Goal: Task Accomplishment & Management: Complete application form

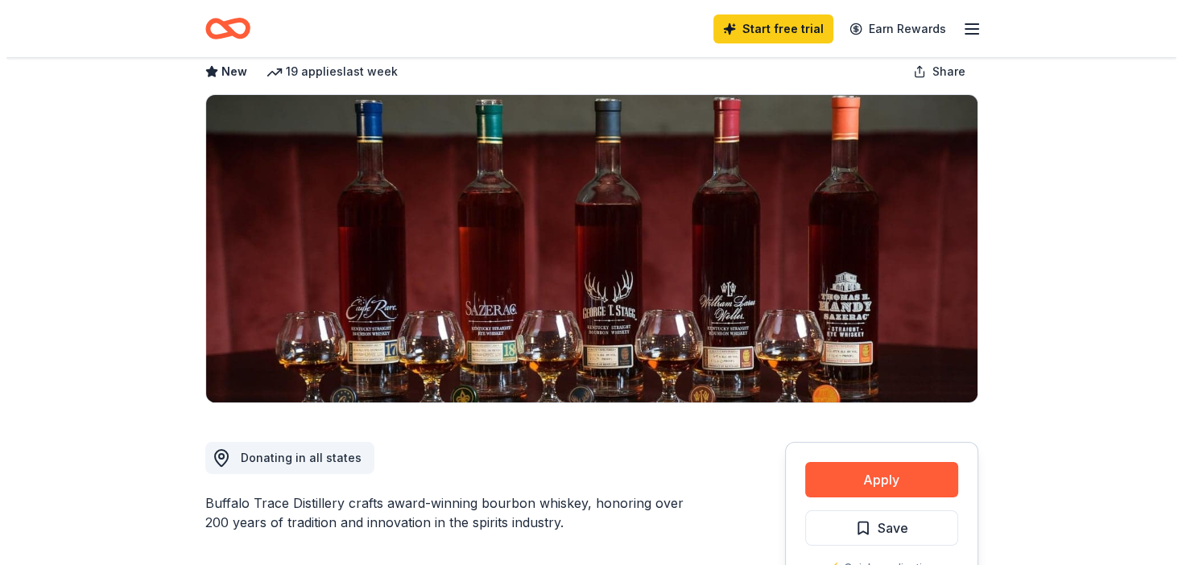
scroll to position [117, 0]
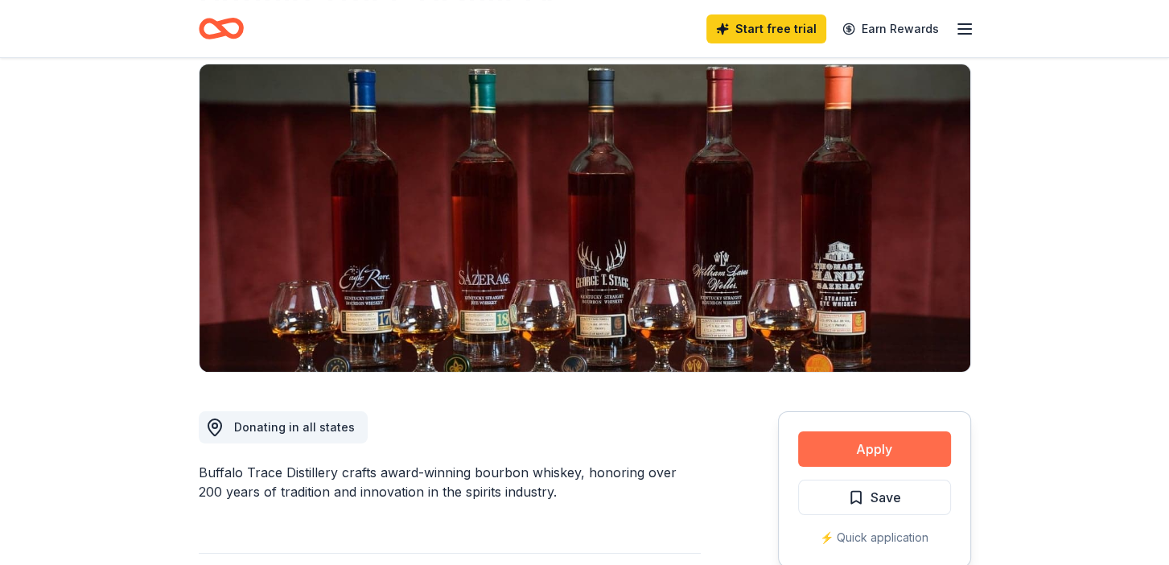
click at [860, 440] on button "Apply" at bounding box center [874, 448] width 153 height 35
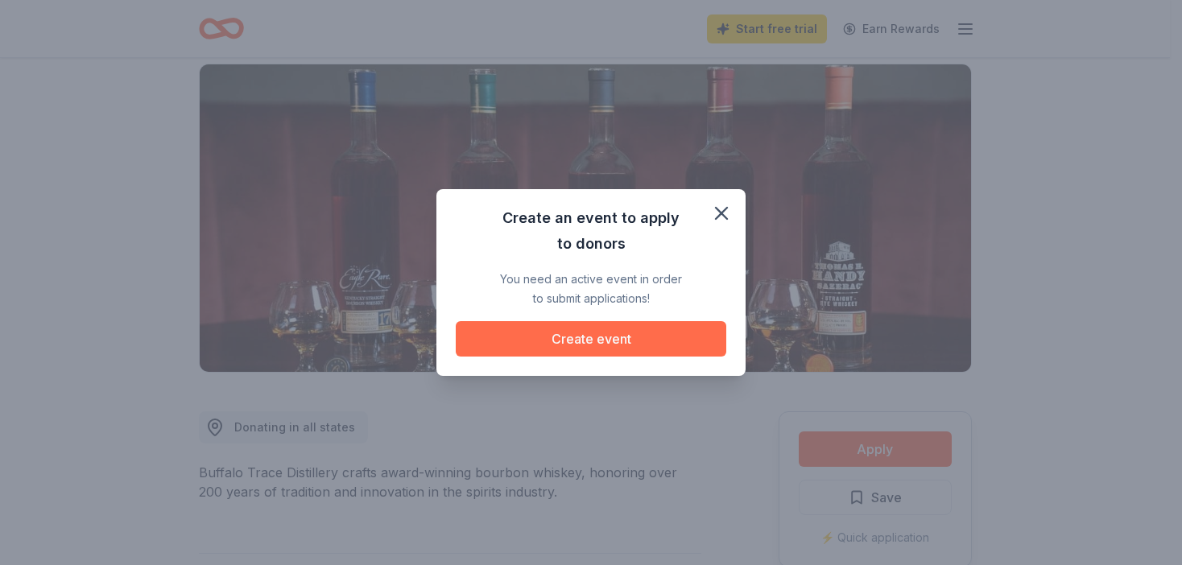
click at [576, 340] on button "Create event" at bounding box center [591, 338] width 270 height 35
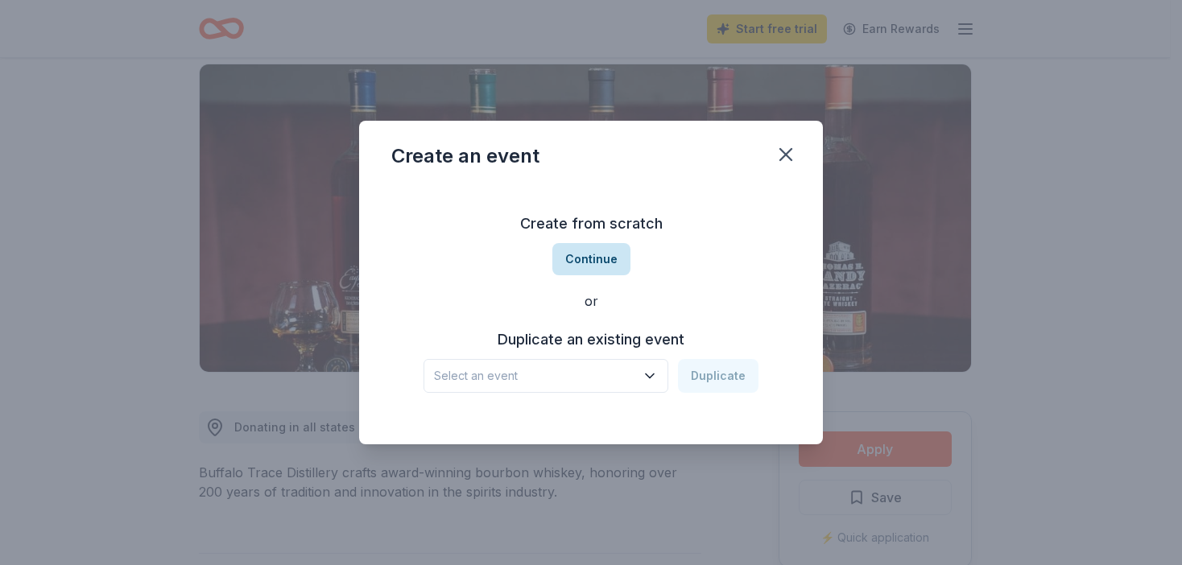
click at [586, 262] on button "Continue" at bounding box center [591, 259] width 78 height 32
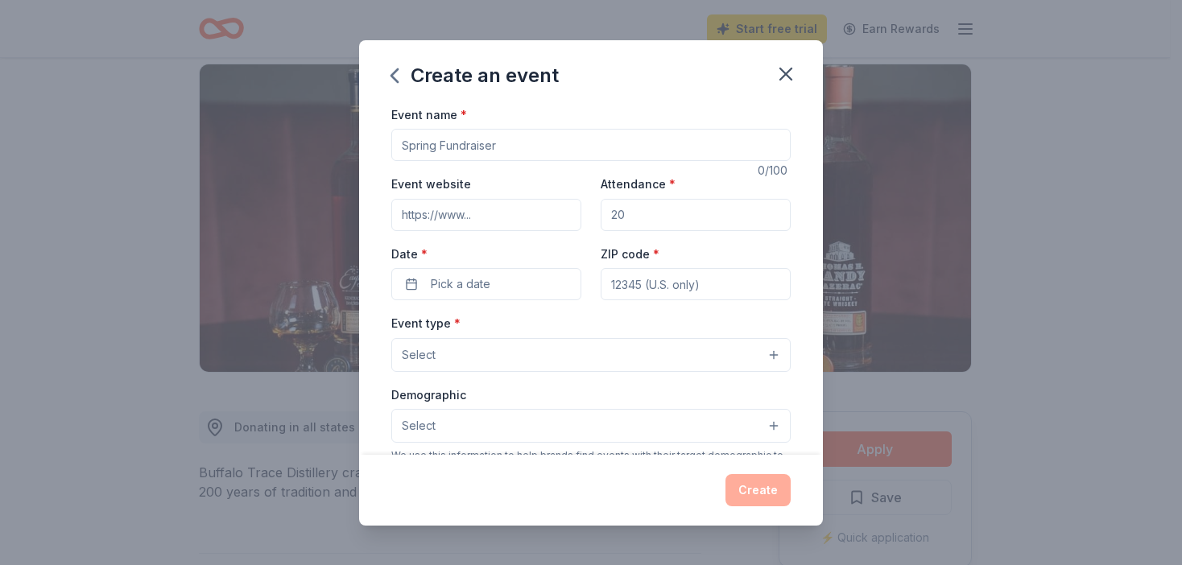
click at [505, 148] on input "Event name *" at bounding box center [590, 145] width 399 height 32
type input "P"
click at [402, 146] on input "Motors Brewing PRG 2025 Car and Bike Show" at bounding box center [590, 145] width 399 height 32
click at [509, 144] on input "The Motors Brewing PRG 2025 Car and Bike Show" at bounding box center [590, 145] width 399 height 32
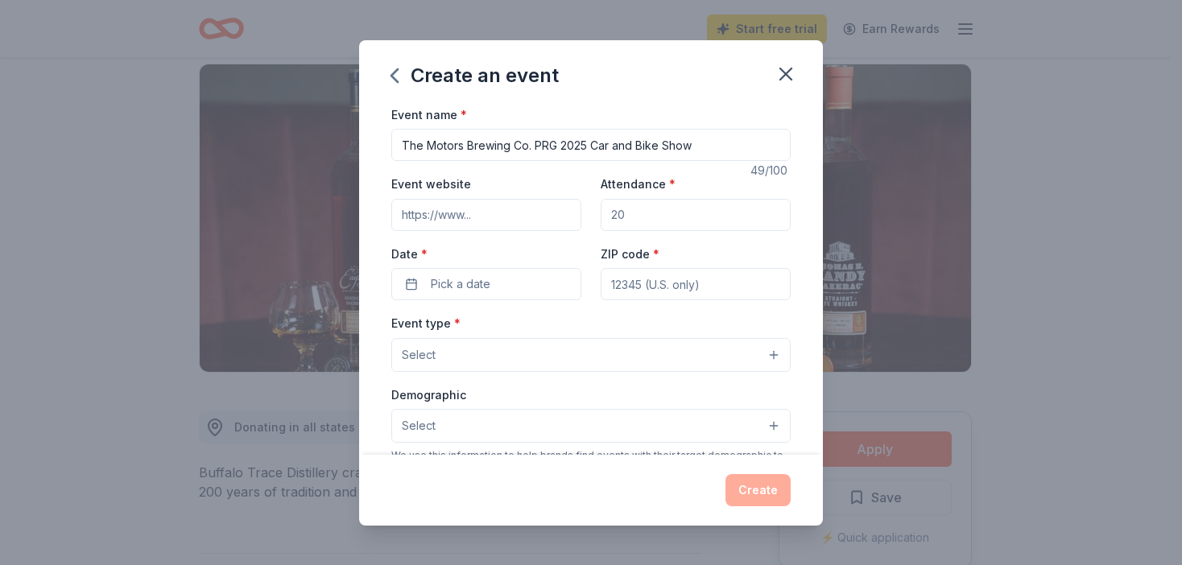
type input "The Motors Brewing Co. PRG 2025 Car and Bike Show"
click at [638, 218] on input "Attendance *" at bounding box center [695, 215] width 190 height 32
type input "150"
click at [501, 281] on button "Pick a date" at bounding box center [486, 284] width 190 height 32
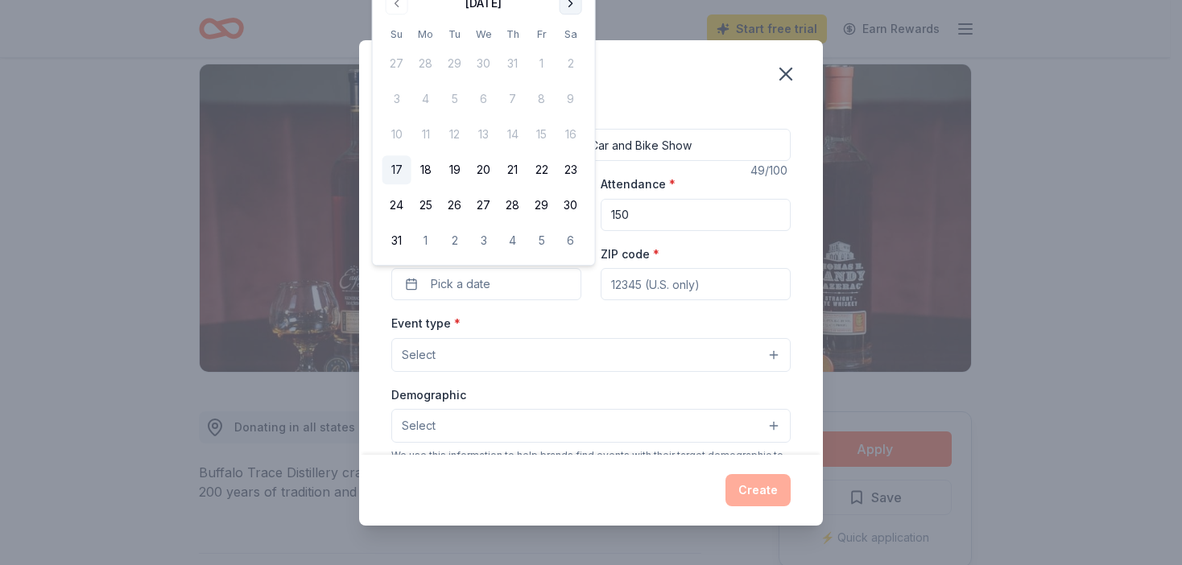
click at [567, 6] on button "Go to next month" at bounding box center [570, 3] width 23 height 23
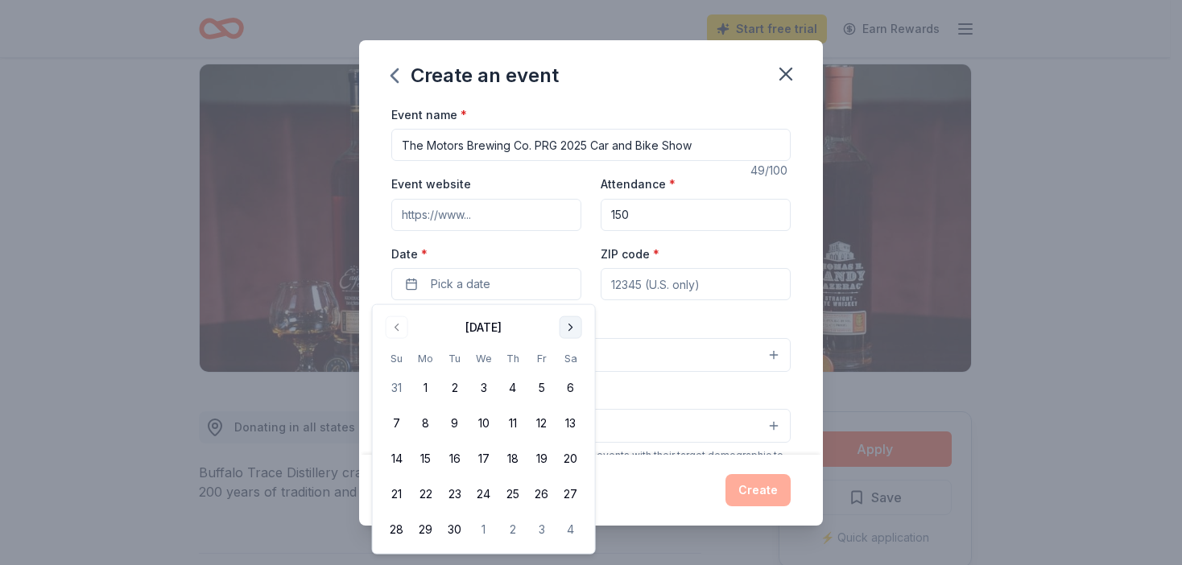
click at [567, 329] on button "Go to next month" at bounding box center [570, 327] width 23 height 23
click at [398, 456] on button "12" at bounding box center [396, 458] width 29 height 29
click at [711, 287] on input "ZIP code *" at bounding box center [695, 284] width 190 height 32
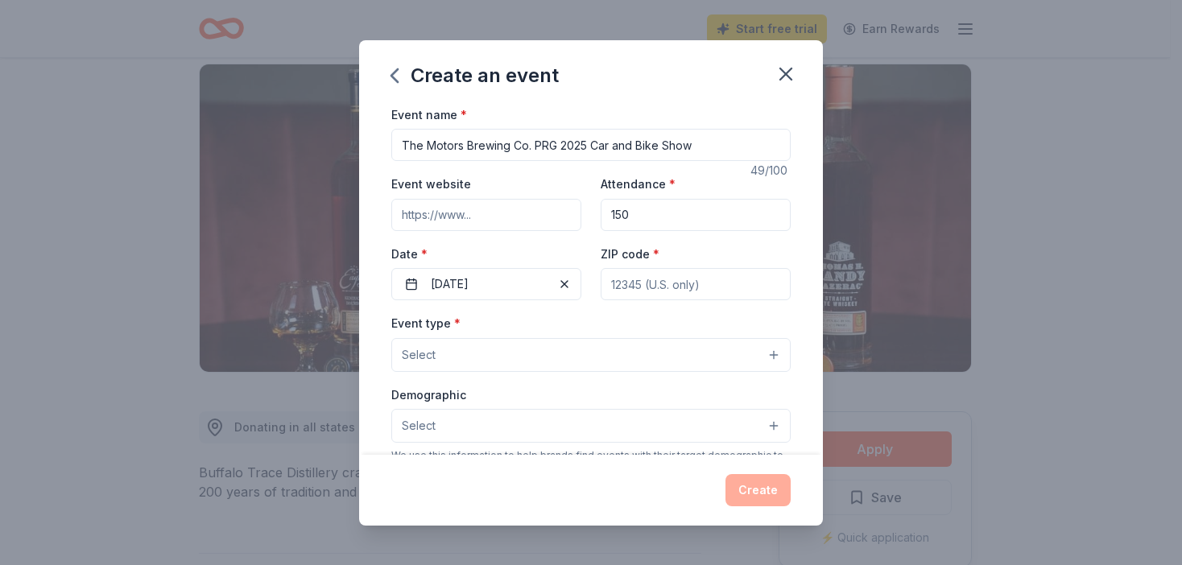
type input "45002"
click at [761, 355] on button "Select" at bounding box center [590, 355] width 399 height 34
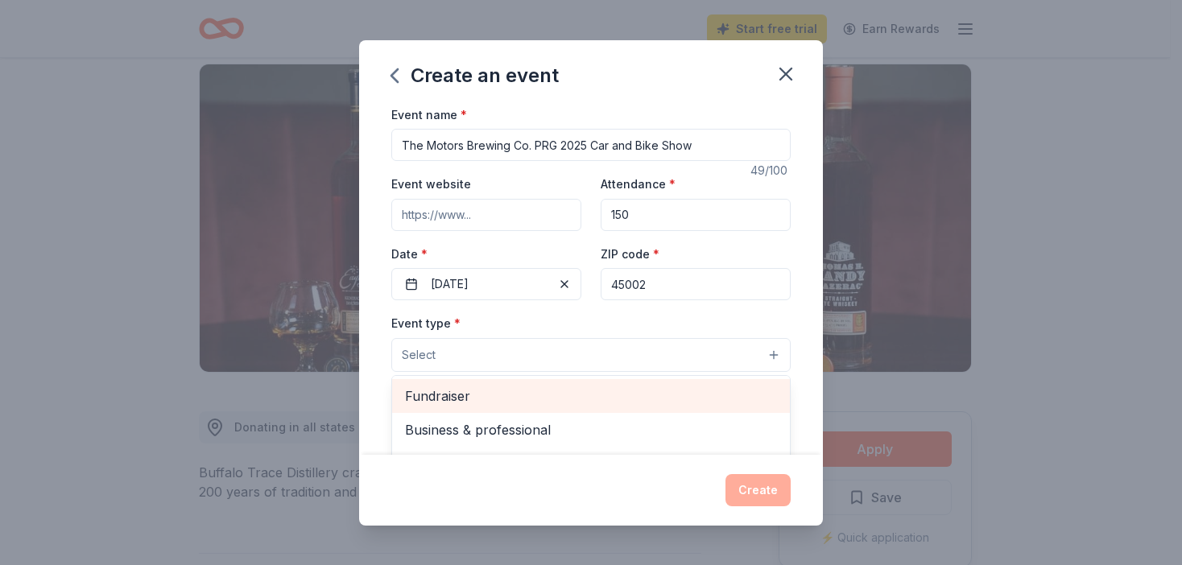
click at [457, 399] on span "Fundraiser" at bounding box center [591, 396] width 372 height 21
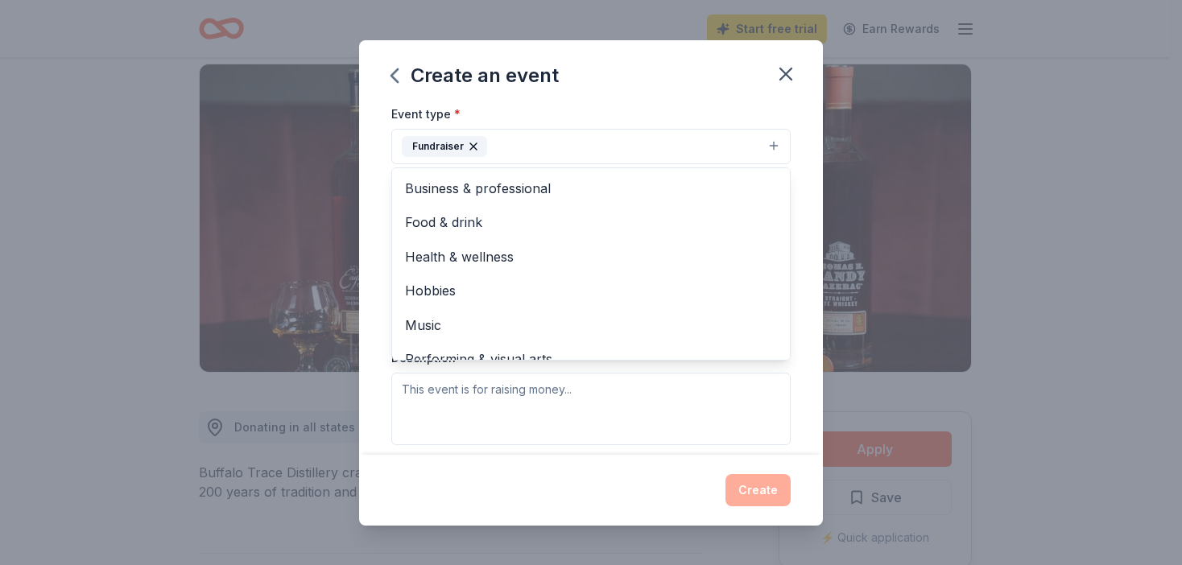
scroll to position [225, 0]
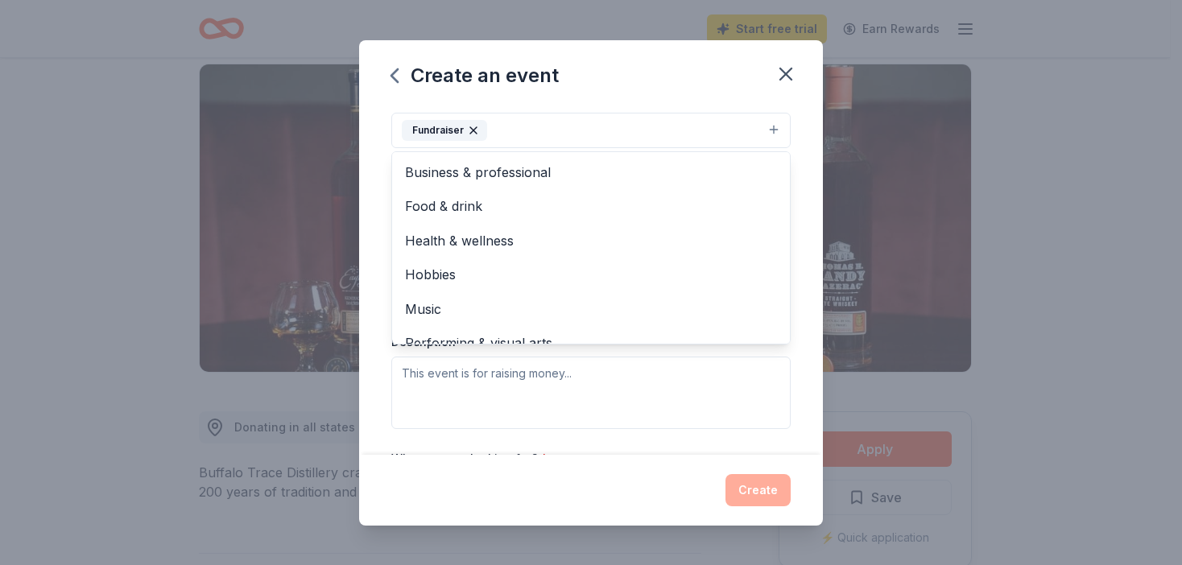
click at [786, 138] on div "Event name * The Motors Brewing Co. PRG 2025 Car and Bike Show 49 /100 Event we…" at bounding box center [591, 280] width 464 height 350
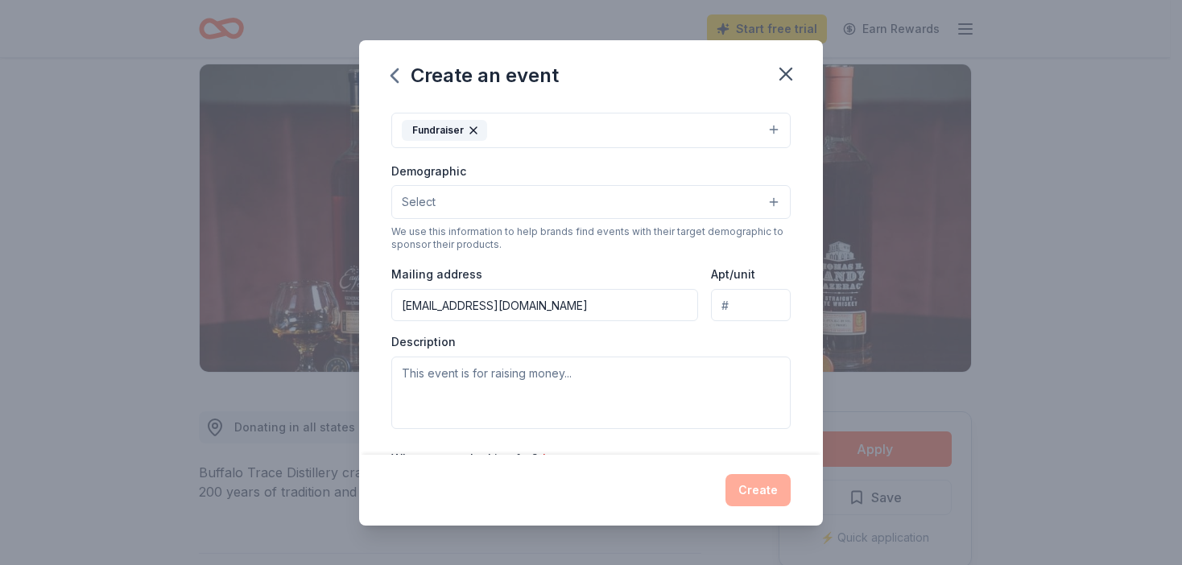
click at [759, 201] on button "Select" at bounding box center [590, 202] width 399 height 34
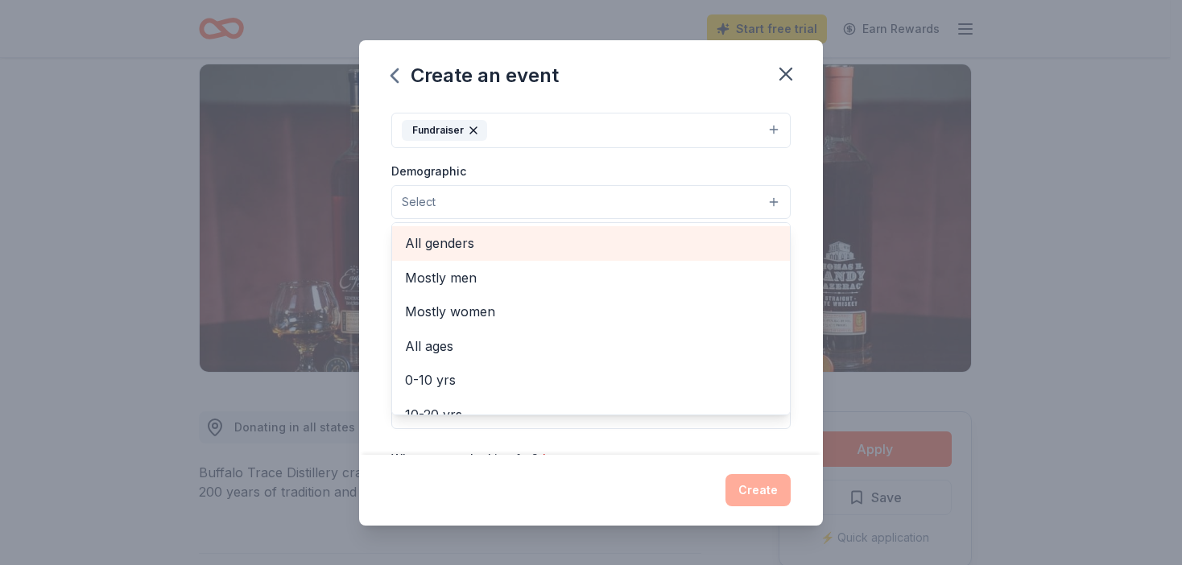
click at [446, 241] on span "All genders" at bounding box center [591, 243] width 372 height 21
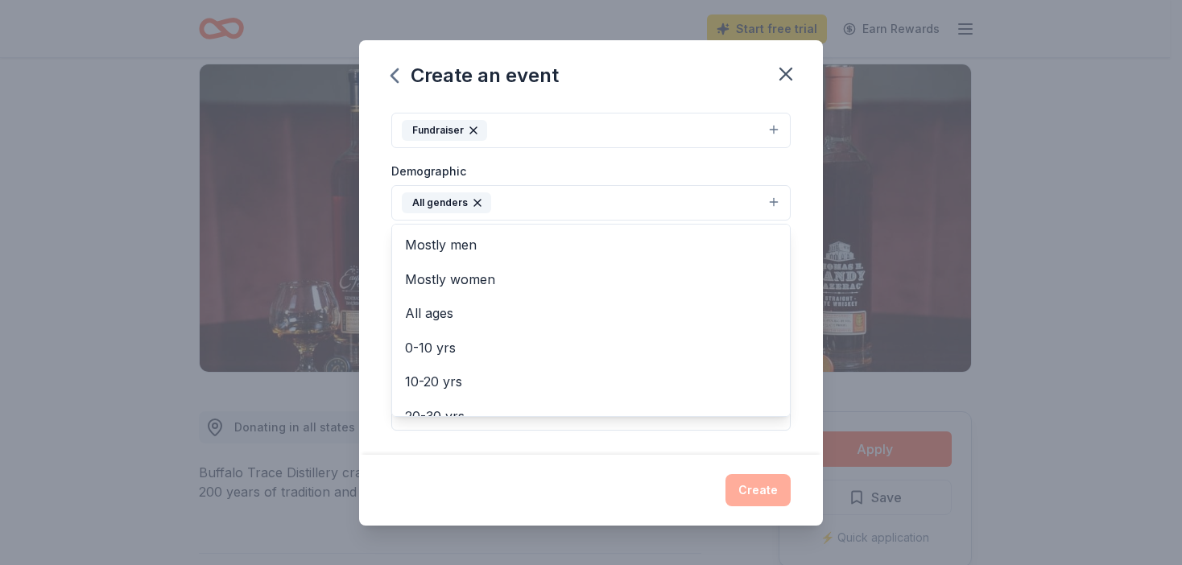
click at [783, 271] on div "Event name * The Motors Brewing Co. PRG 2025 Car and Bike Show 49 /100 Event we…" at bounding box center [591, 280] width 464 height 350
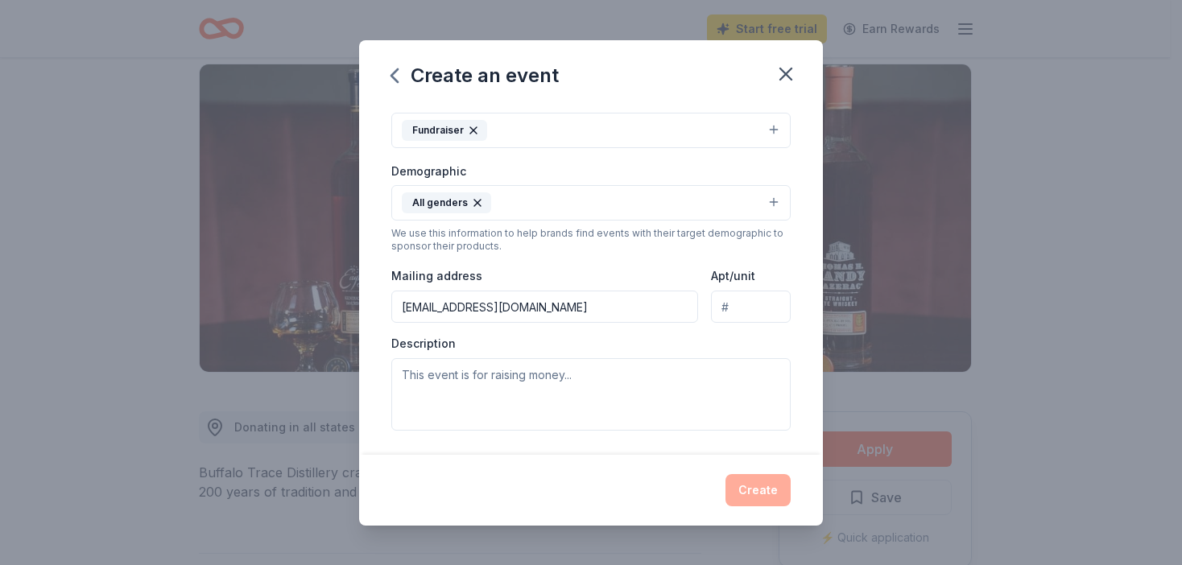
click at [545, 303] on input "grimescm67@gmail.com" at bounding box center [544, 307] width 307 height 32
type input "g"
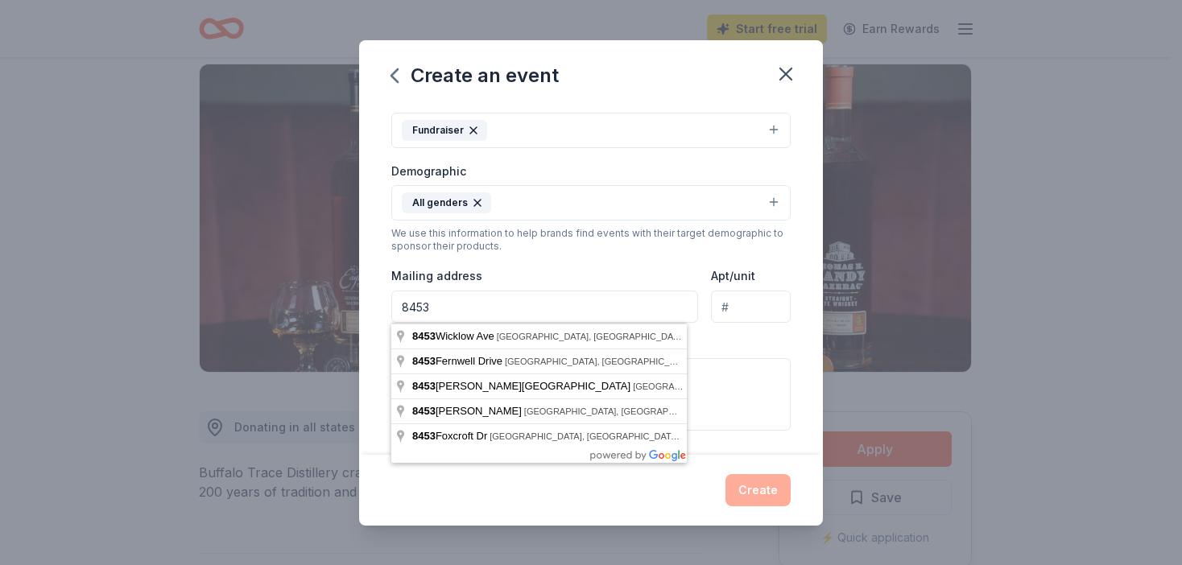
type input "8453 Wexford Ave."
type input "Cincinnati, OH 45236"
click at [804, 391] on div "Event name * The Motors Brewing Co. PRG 2025 Car and Bike Show 49 /100 Event we…" at bounding box center [591, 280] width 464 height 350
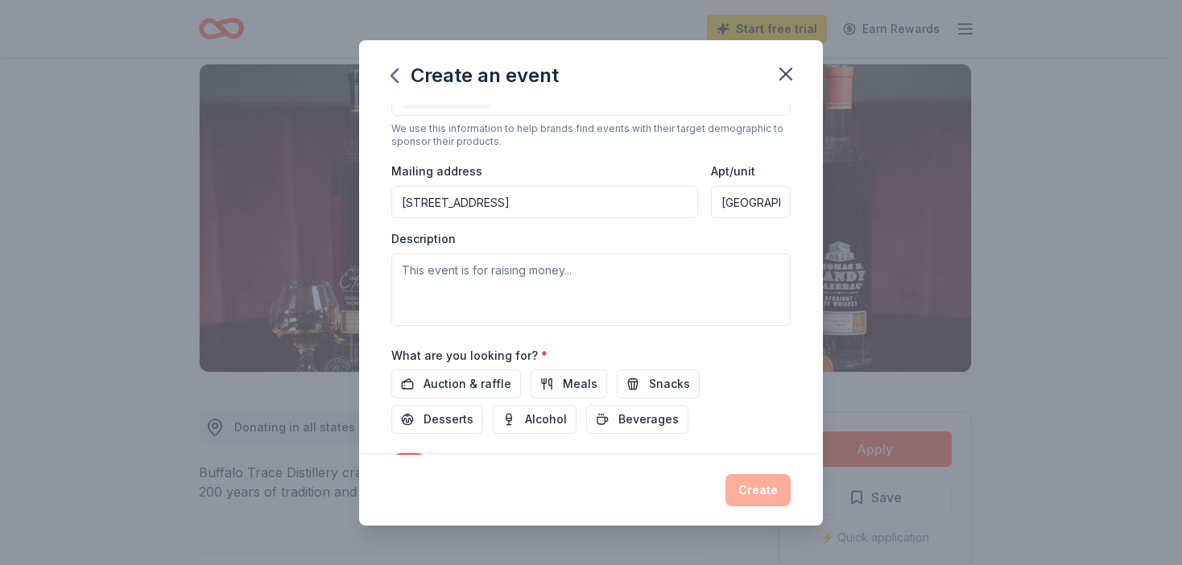
scroll to position [361, 0]
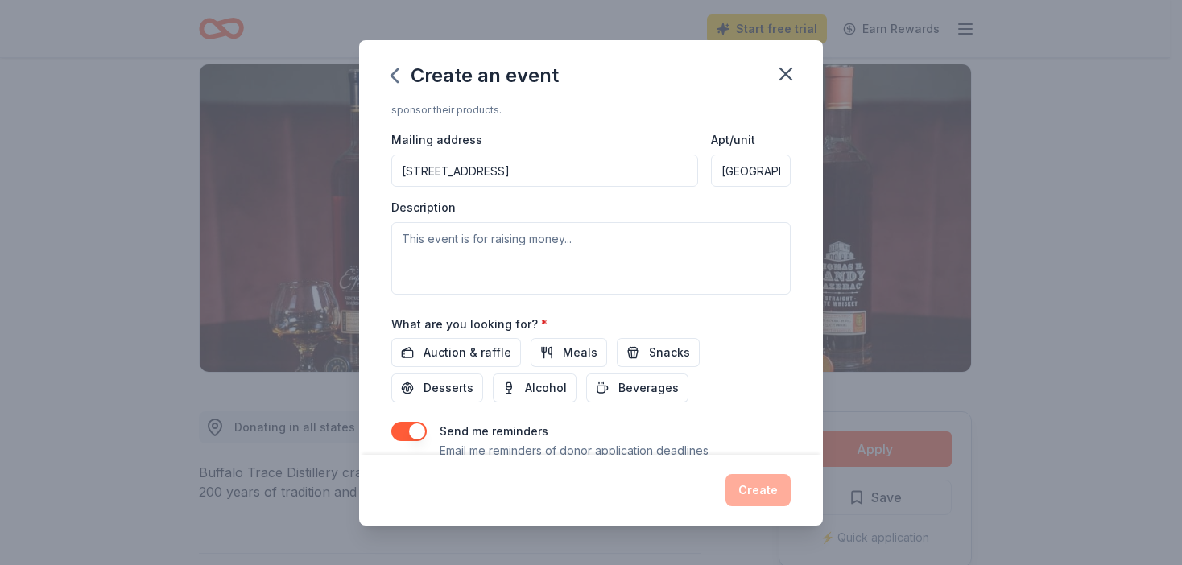
click at [467, 518] on div "Create" at bounding box center [591, 490] width 464 height 71
click at [401, 237] on textarea at bounding box center [590, 258] width 399 height 72
paste textarea "This is a car and bike show organized by The Motors Brewing Company to benefit …"
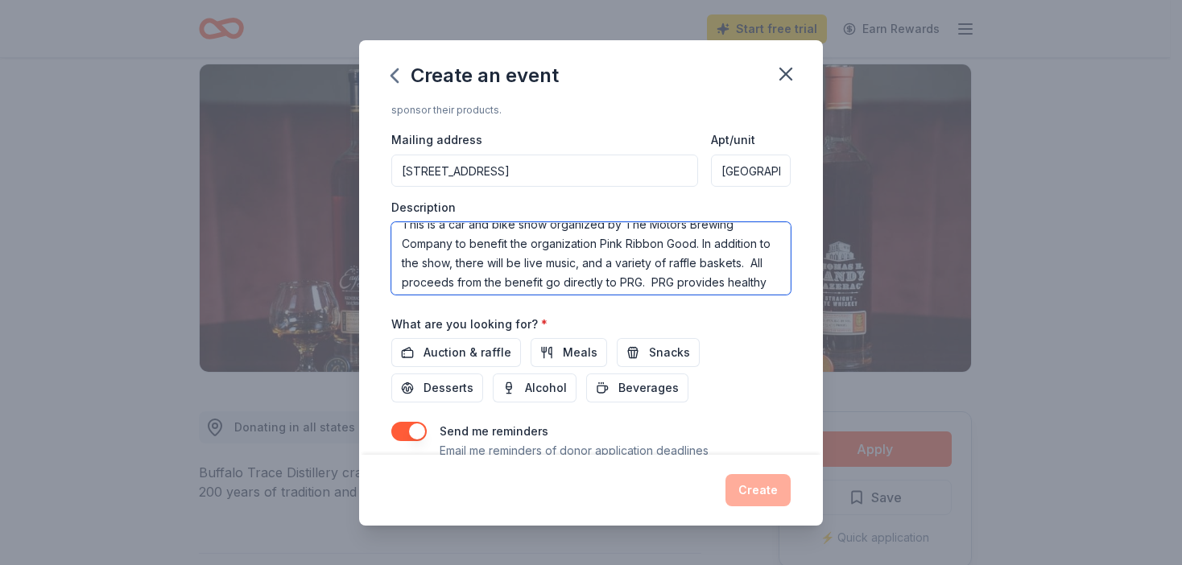
scroll to position [3, 0]
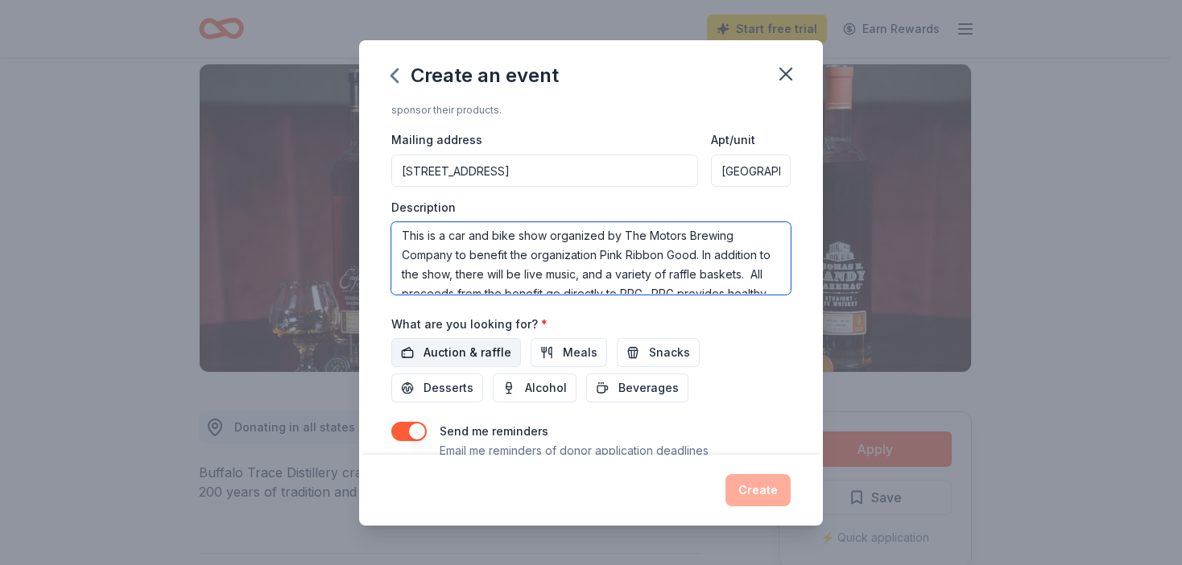
type textarea "This is a car and bike show organized by The Motors Brewing Company to benefit …"
click at [473, 349] on span "Auction & raffle" at bounding box center [467, 352] width 88 height 19
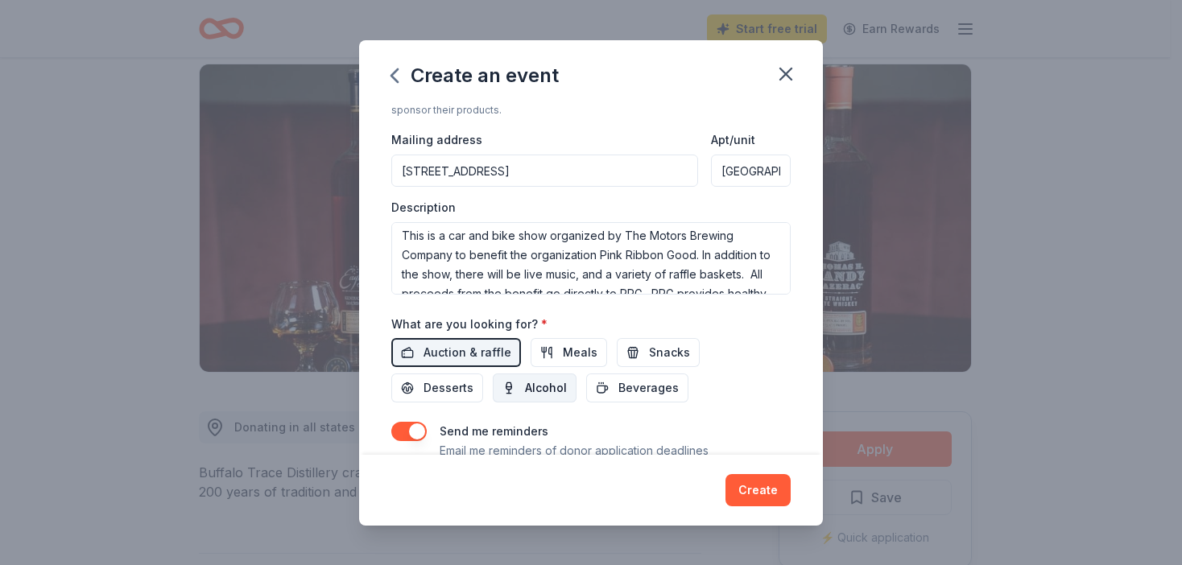
click at [531, 390] on span "Alcohol" at bounding box center [546, 387] width 42 height 19
click at [563, 348] on span "Meals" at bounding box center [580, 352] width 35 height 19
click at [637, 386] on span "Beverages" at bounding box center [648, 387] width 60 height 19
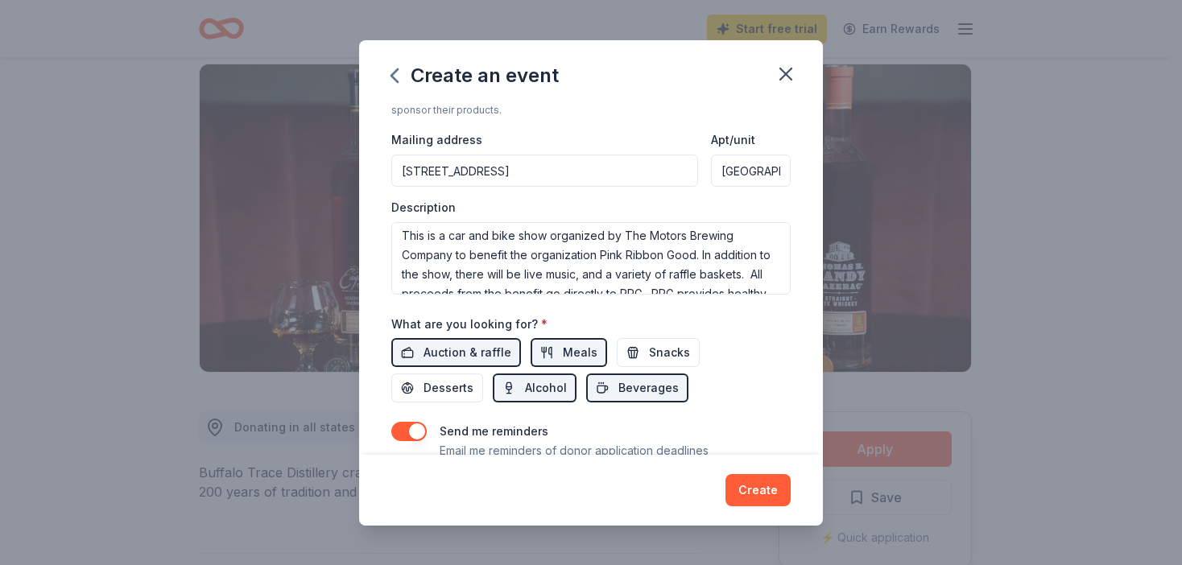
scroll to position [422, 0]
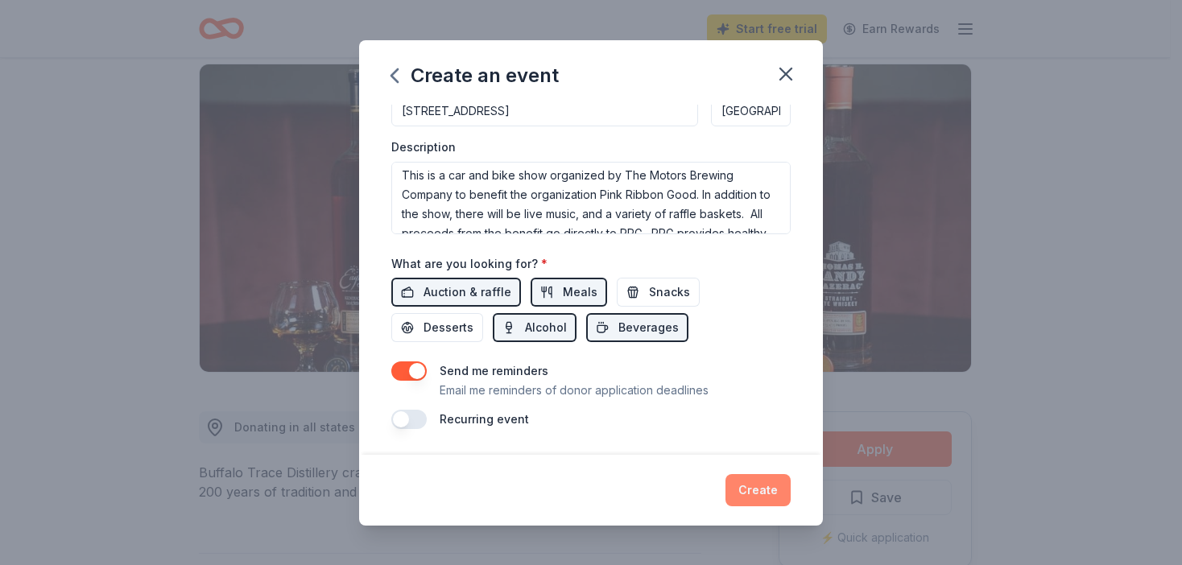
click at [751, 485] on button "Create" at bounding box center [757, 490] width 65 height 32
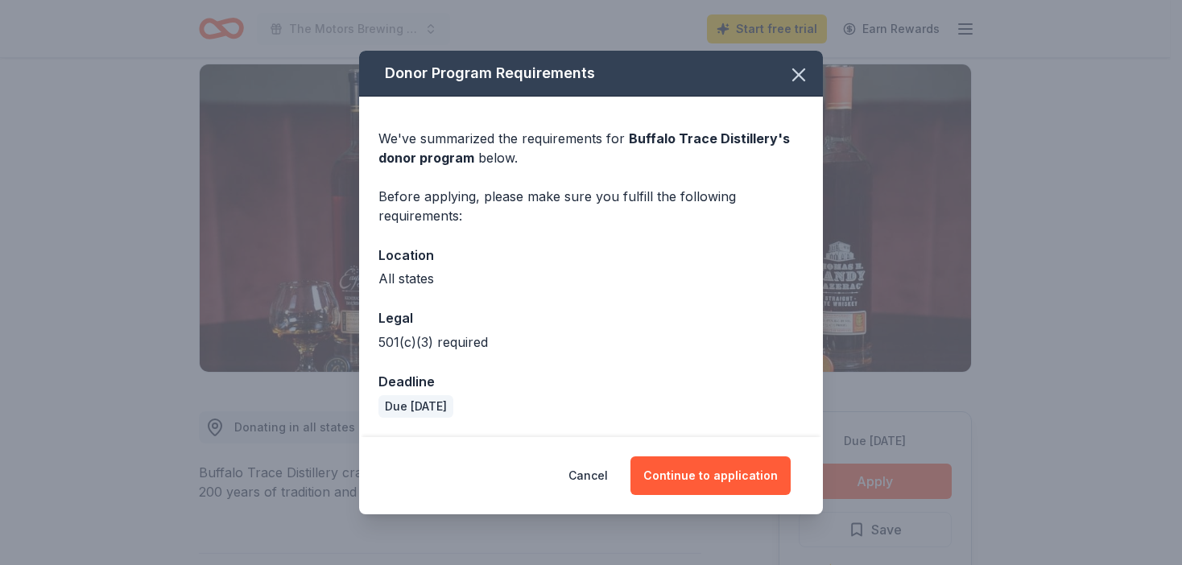
click at [751, 485] on button "Continue to application" at bounding box center [710, 475] width 160 height 39
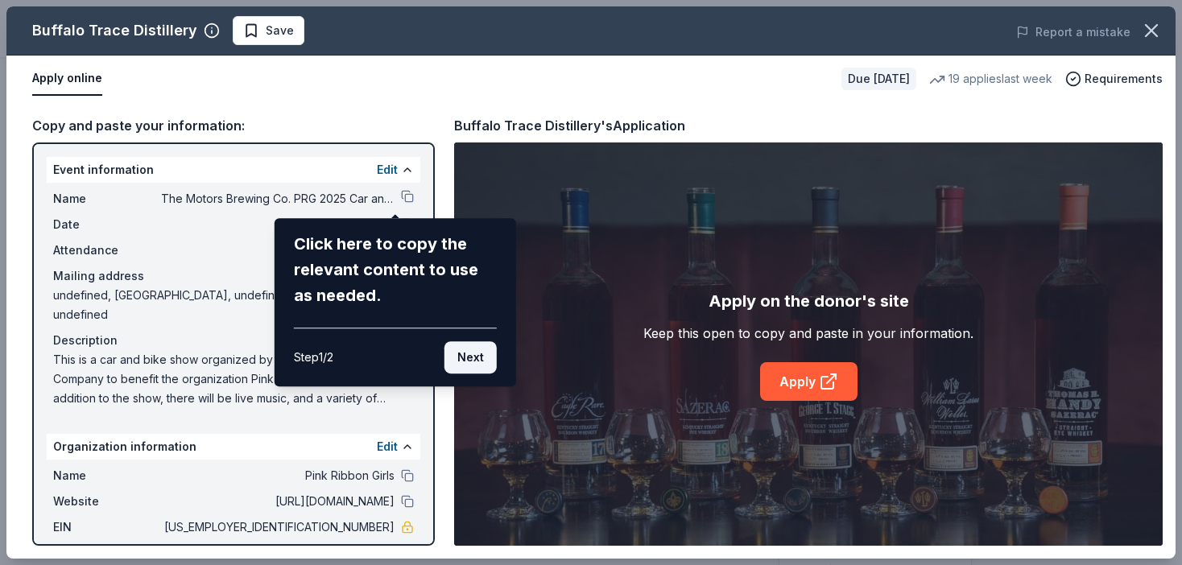
click at [469, 357] on button "Next" at bounding box center [470, 357] width 52 height 32
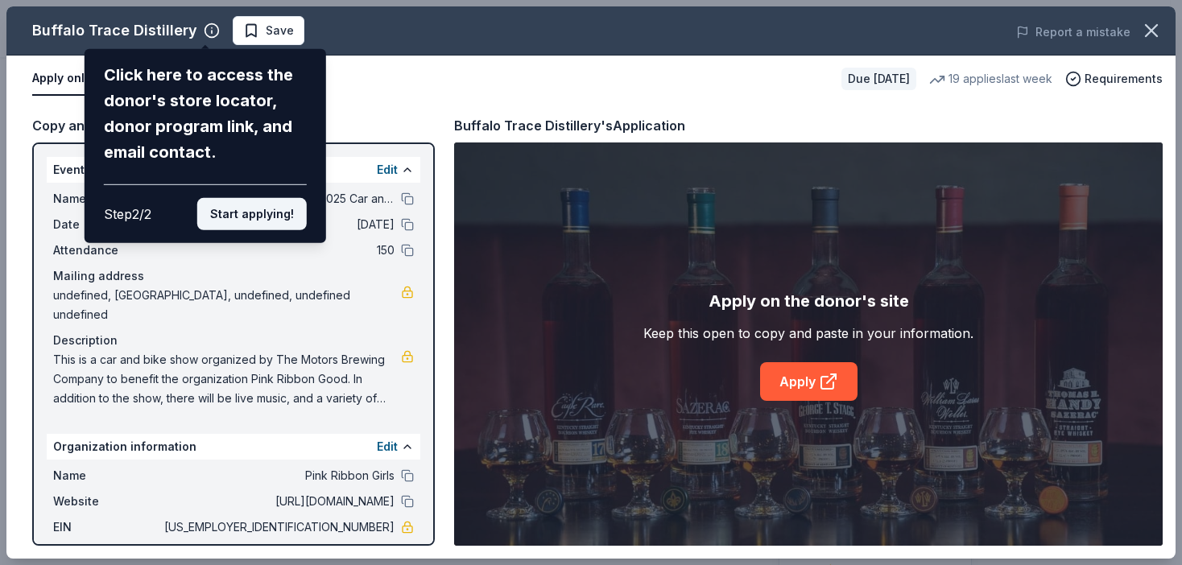
click at [248, 216] on button "Start applying!" at bounding box center [251, 214] width 109 height 32
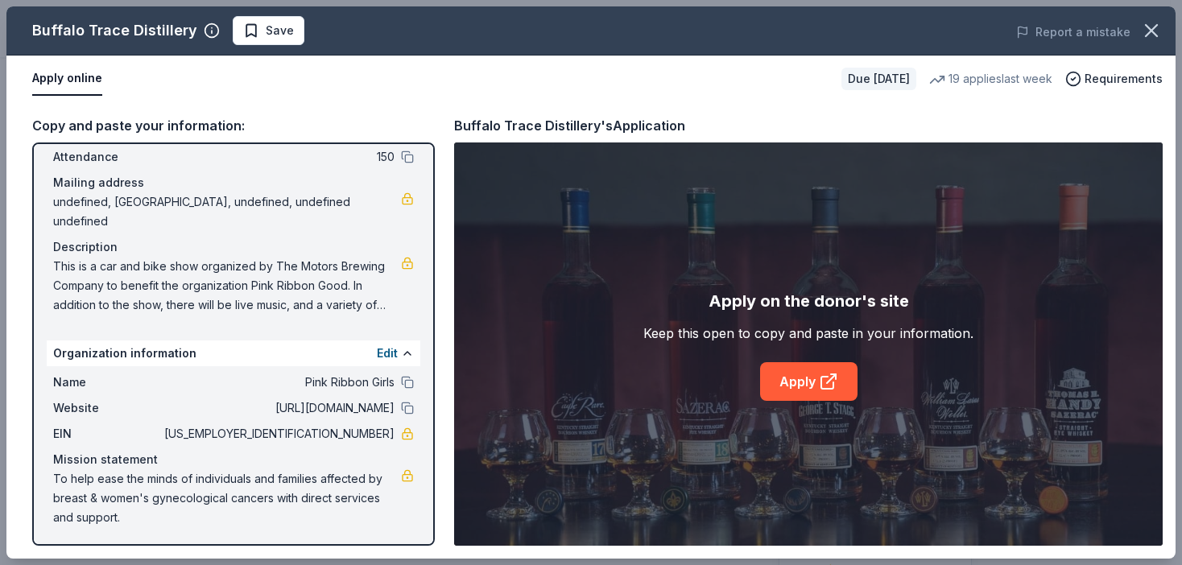
scroll to position [95, 0]
click at [798, 386] on link "Apply" at bounding box center [808, 381] width 97 height 39
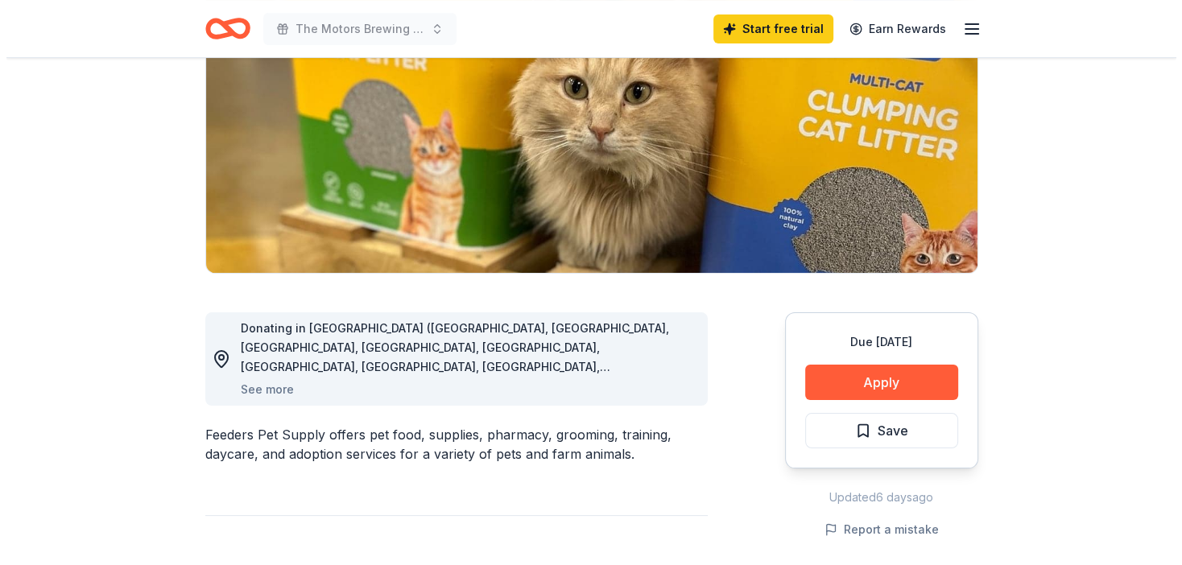
scroll to position [223, 0]
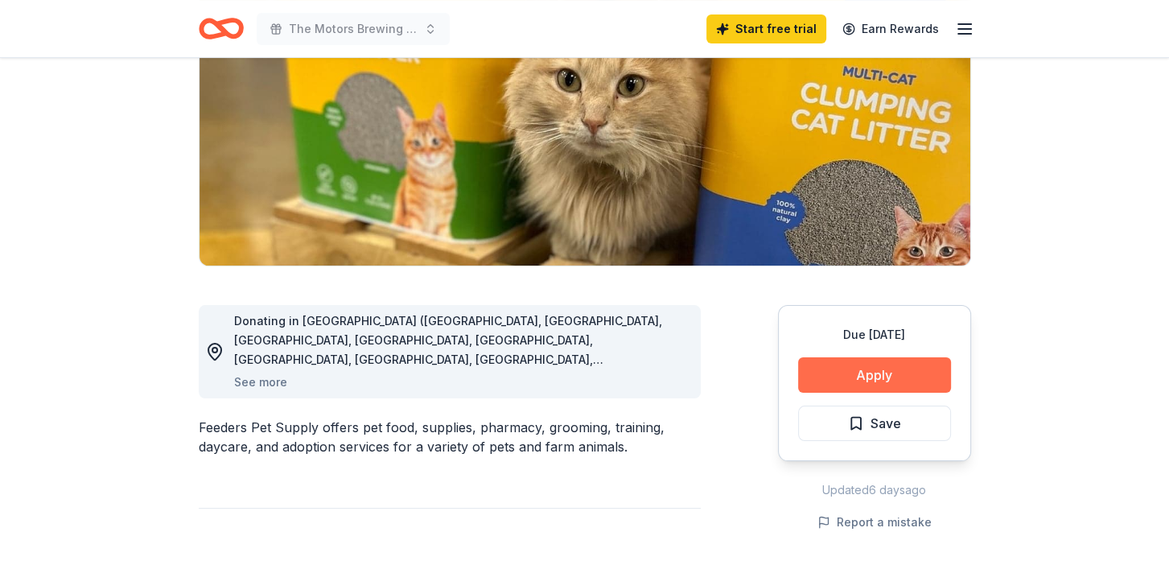
click at [859, 375] on button "Apply" at bounding box center [874, 374] width 153 height 35
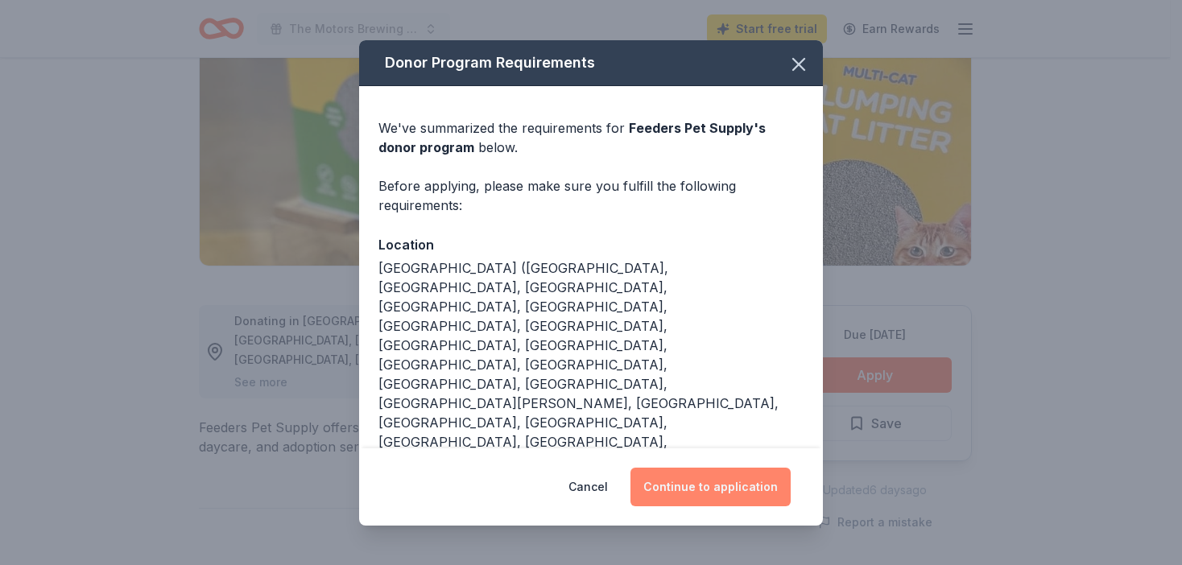
click at [691, 488] on button "Continue to application" at bounding box center [710, 487] width 160 height 39
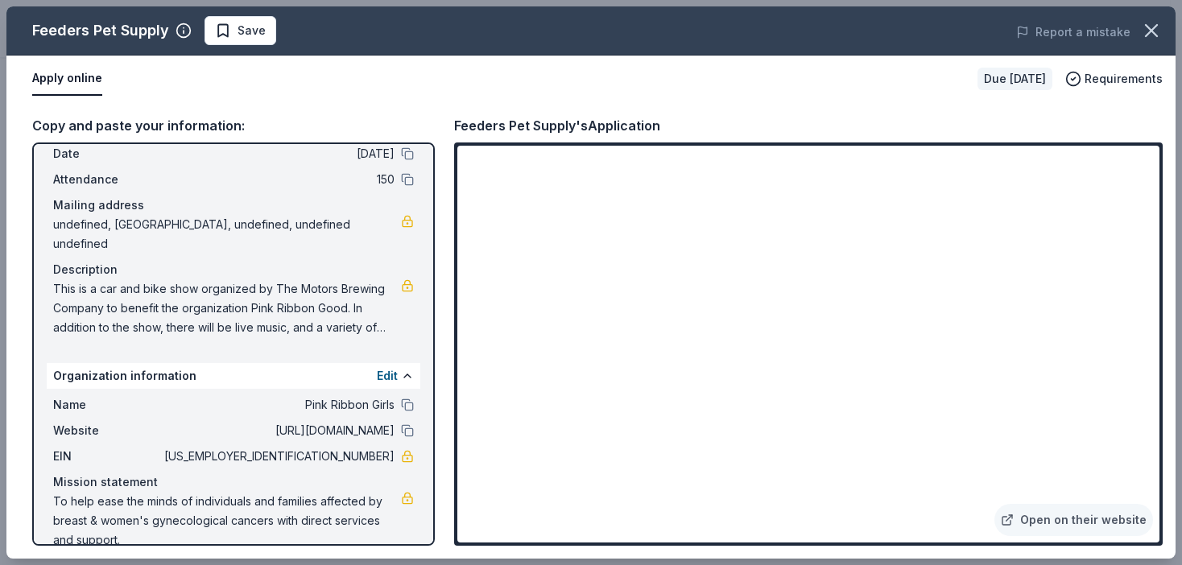
scroll to position [95, 0]
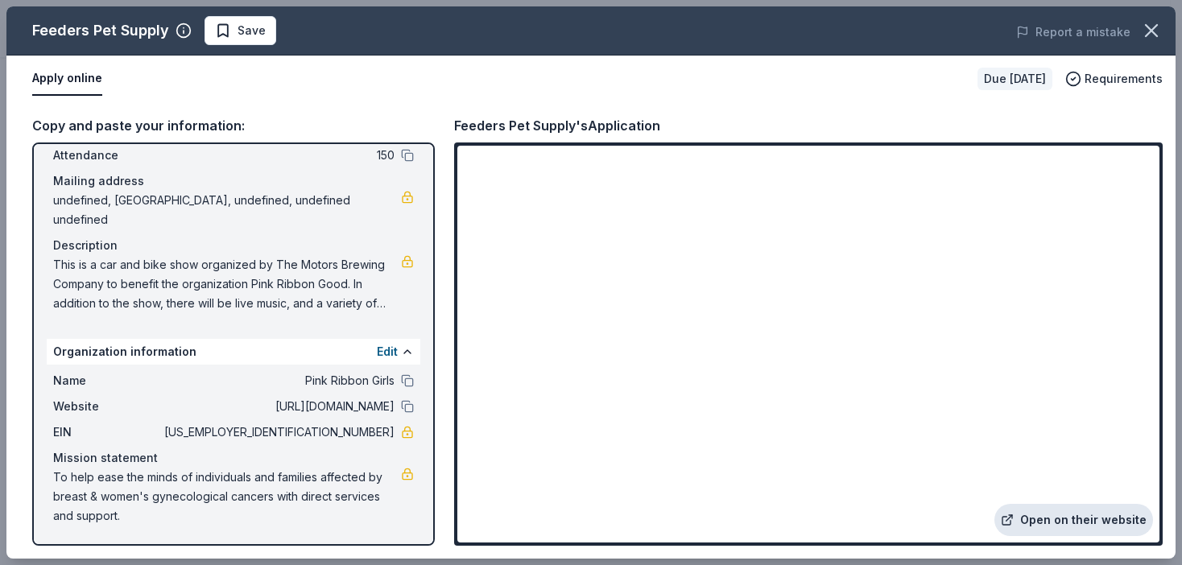
click at [1147, 530] on link "Open on their website" at bounding box center [1073, 520] width 159 height 32
click at [188, 94] on div "Apply online" at bounding box center [498, 79] width 932 height 34
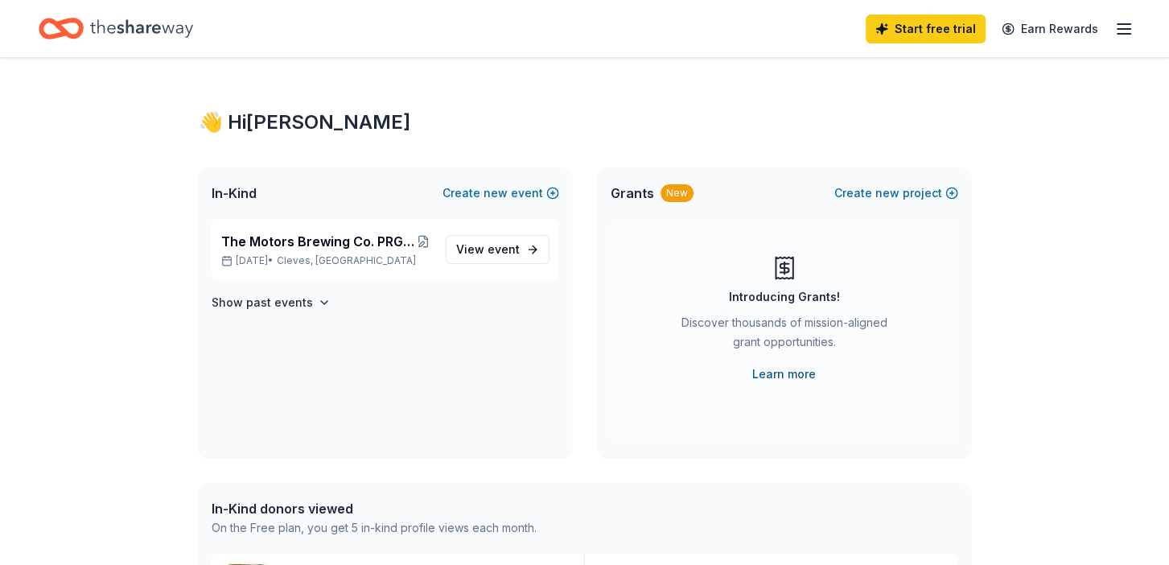
click at [786, 376] on link "Learn more" at bounding box center [785, 374] width 64 height 19
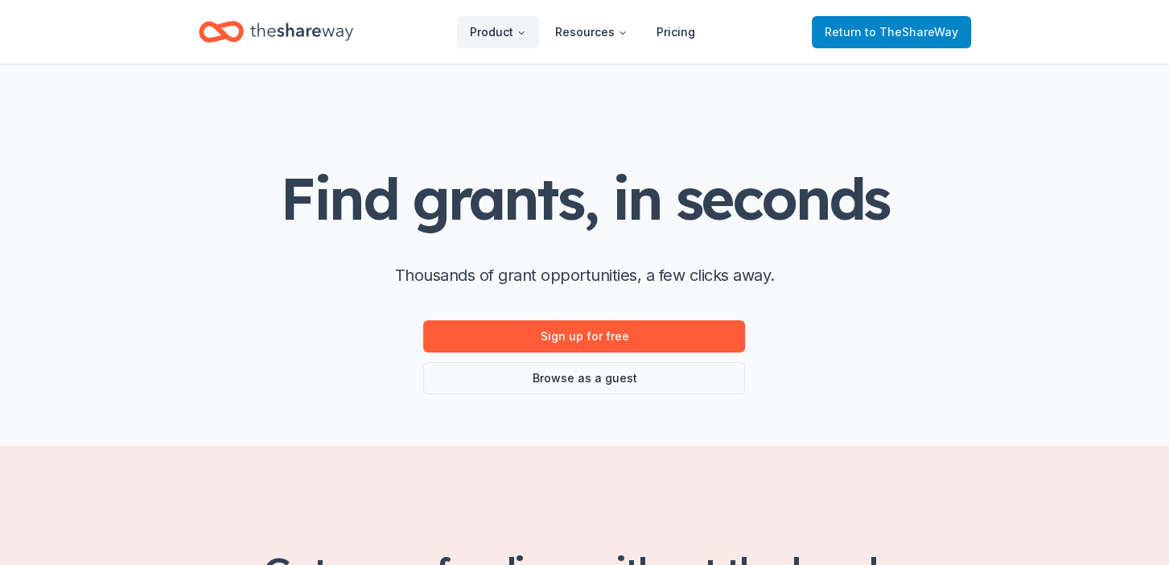
click at [860, 36] on span "Return to TheShareWay" at bounding box center [892, 32] width 134 height 19
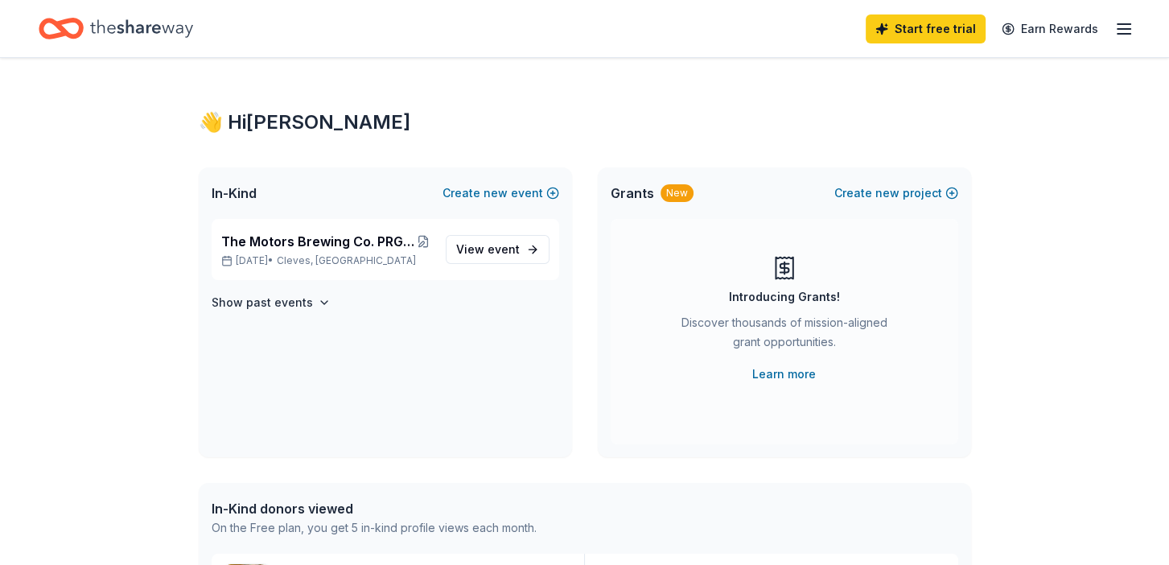
click at [1120, 31] on icon "button" at bounding box center [1124, 28] width 19 height 19
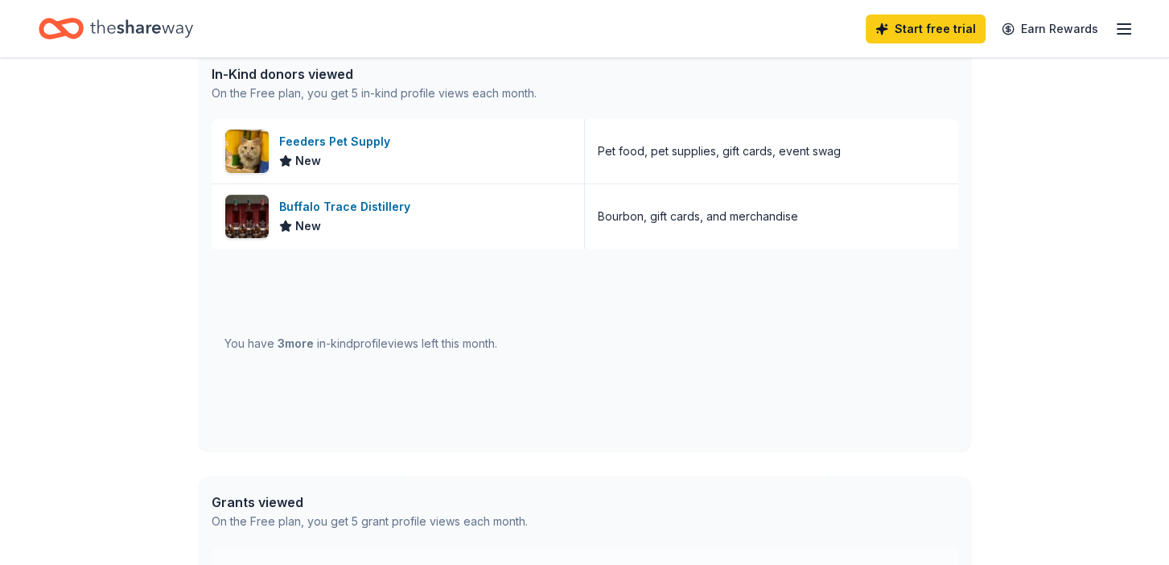
scroll to position [453, 0]
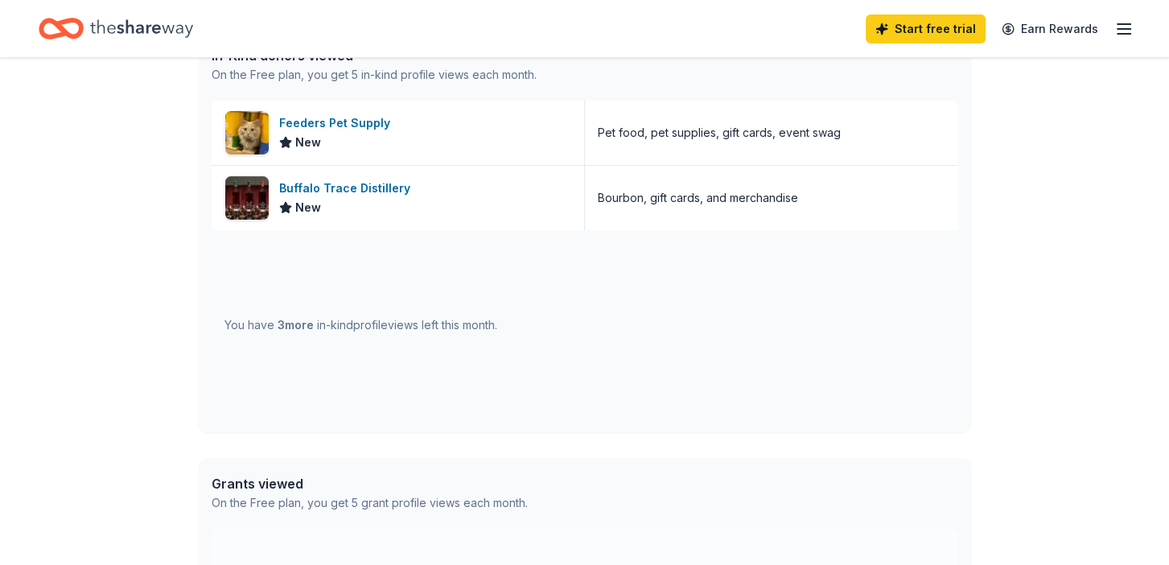
click at [278, 324] on span "3 more" at bounding box center [296, 325] width 36 height 14
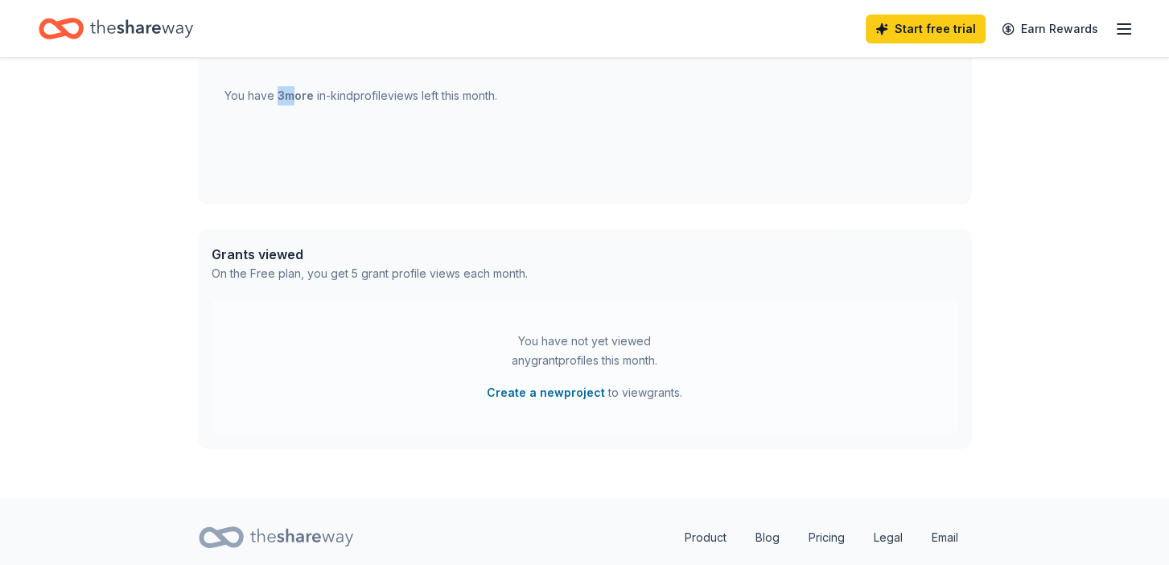
scroll to position [732, 0]
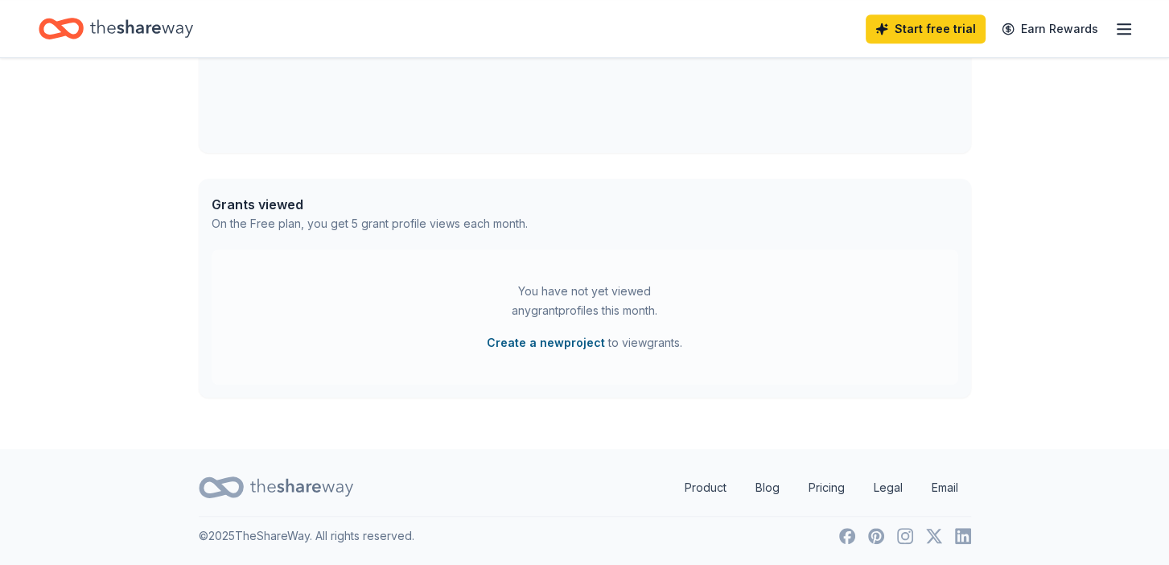
click at [561, 343] on button "Create a new project" at bounding box center [546, 342] width 118 height 19
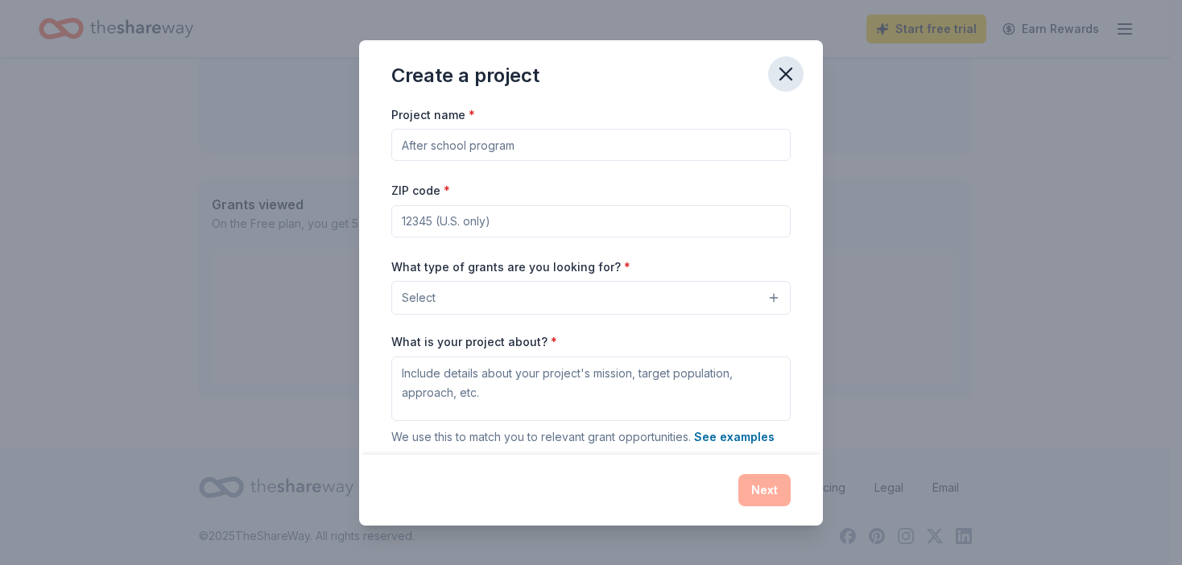
click at [783, 78] on icon "button" at bounding box center [785, 74] width 23 height 23
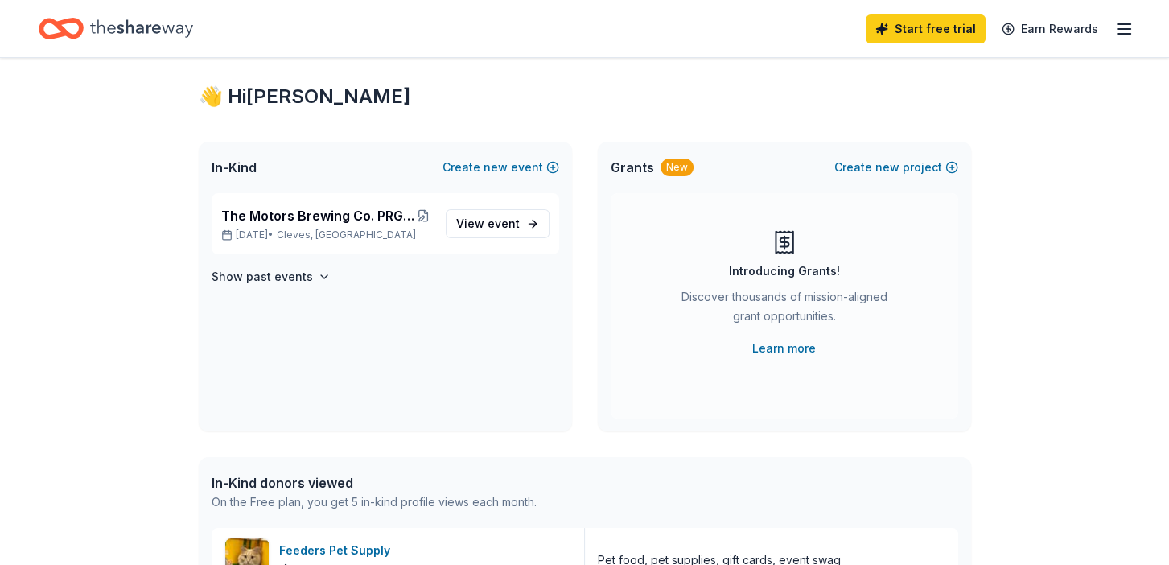
scroll to position [29, 0]
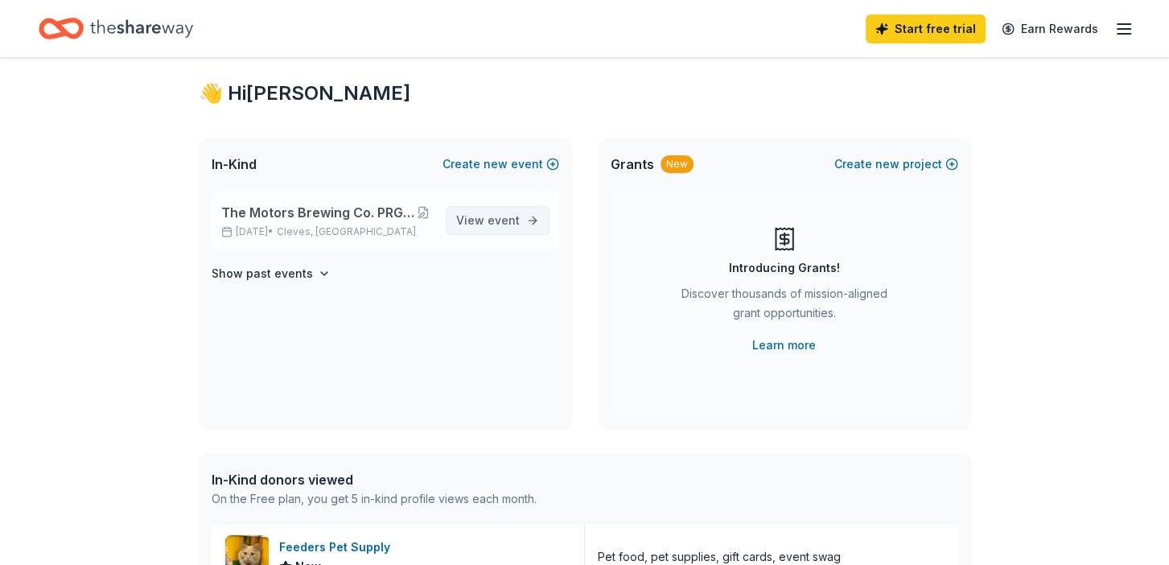
click at [473, 217] on span "View event" at bounding box center [488, 220] width 64 height 19
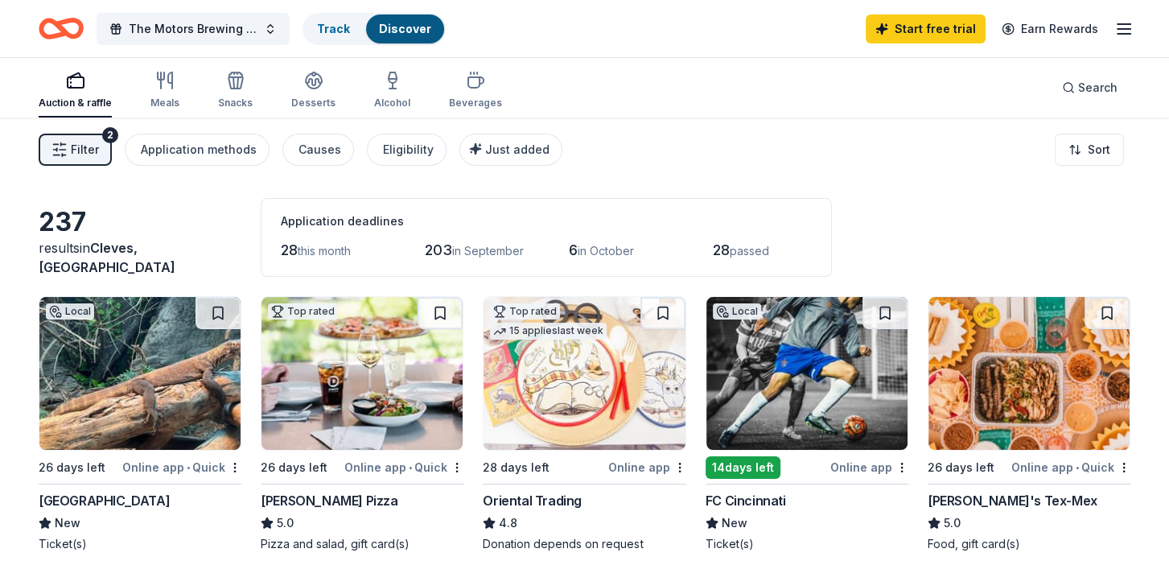
click at [822, 145] on div "Filter 2 Application methods Causes Eligibility Just added Sort" at bounding box center [584, 150] width 1169 height 64
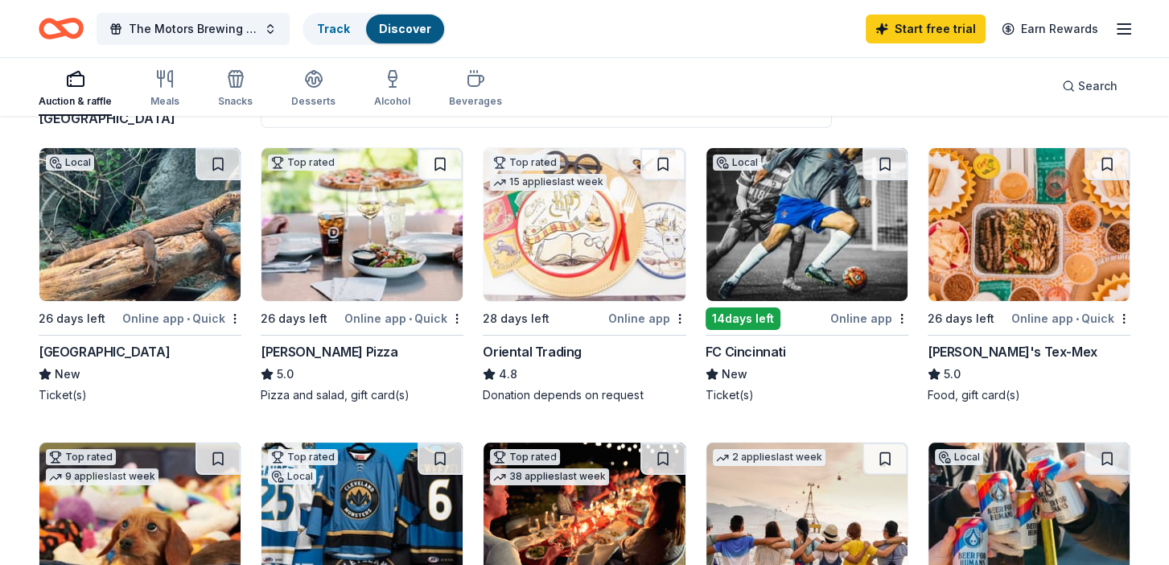
scroll to position [136, 0]
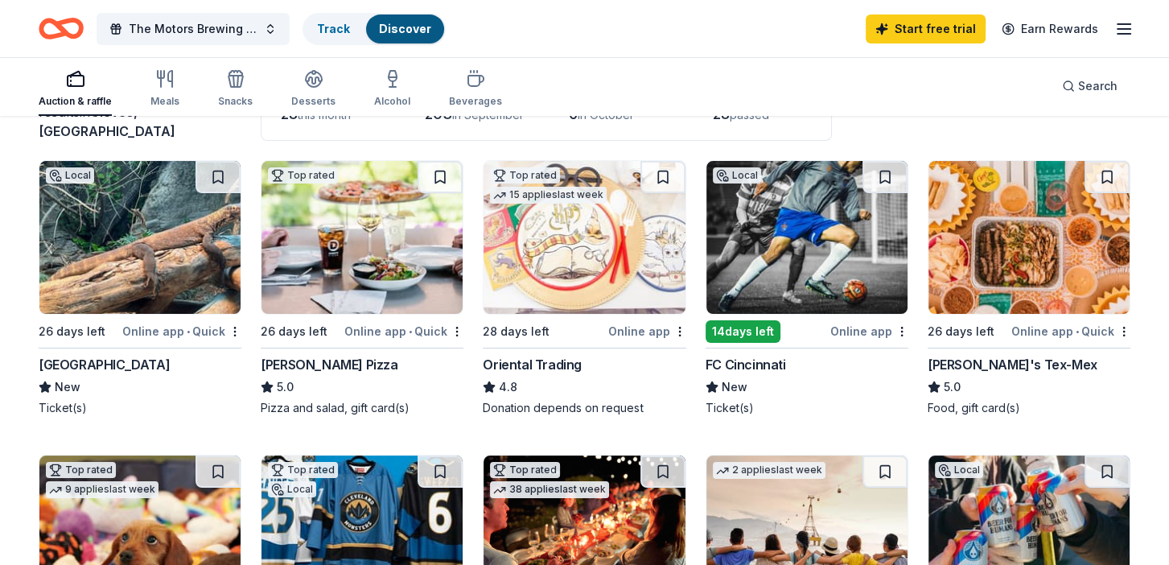
click at [294, 363] on div "[PERSON_NAME] Pizza" at bounding box center [329, 364] width 137 height 19
click at [966, 368] on div "Chuy's Tex-Mex" at bounding box center [1013, 364] width 170 height 19
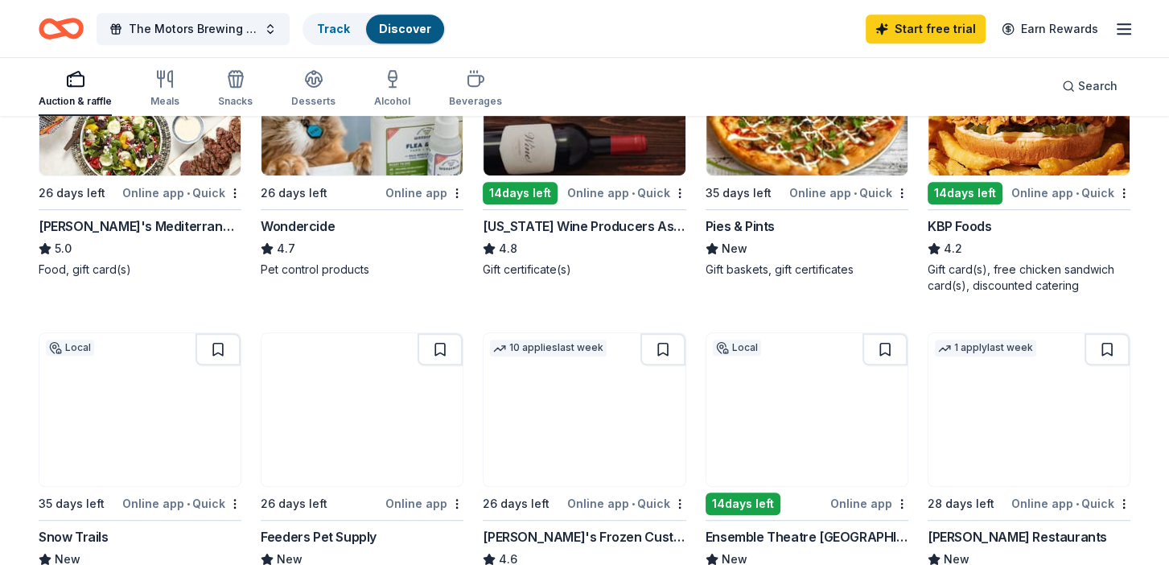
scroll to position [930, 0]
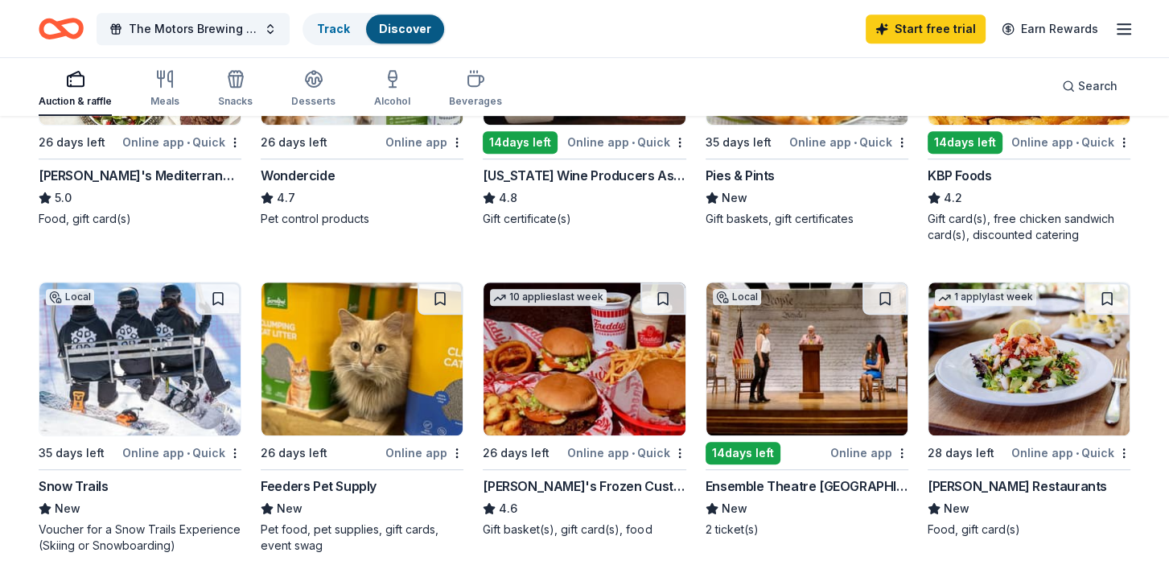
click at [727, 175] on div "Pies & Pints" at bounding box center [740, 175] width 69 height 19
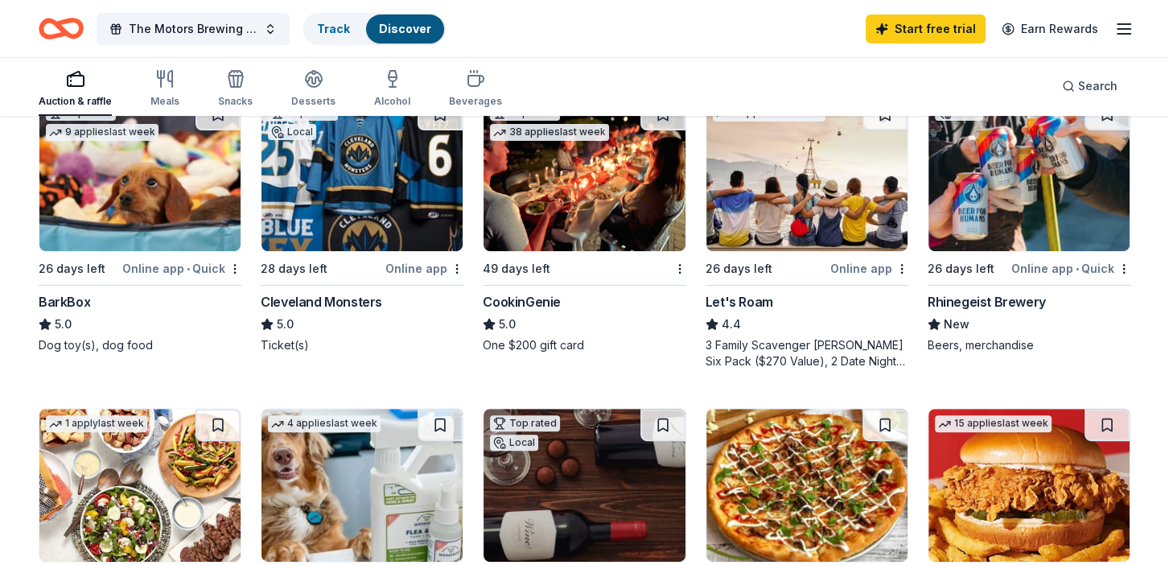
scroll to position [491, 0]
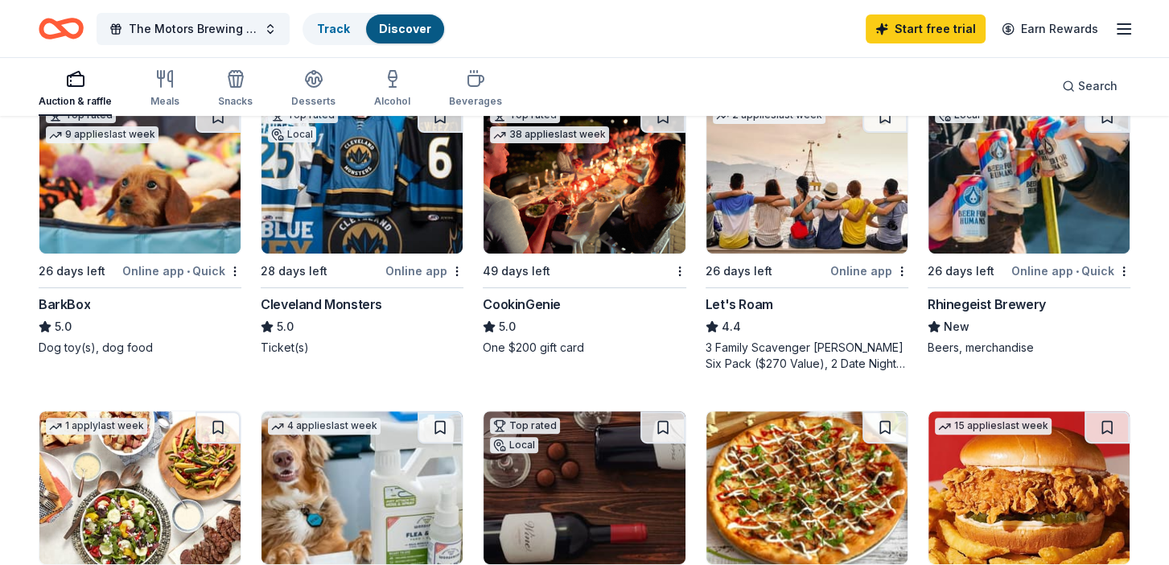
click at [61, 301] on div "BarkBox" at bounding box center [65, 304] width 52 height 19
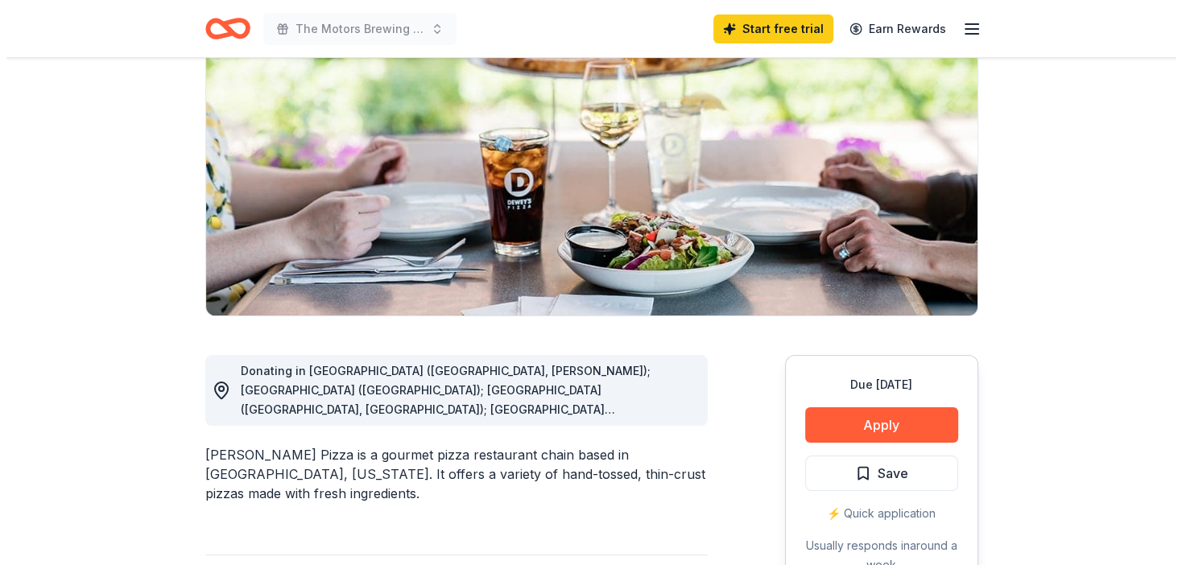
scroll to position [226, 0]
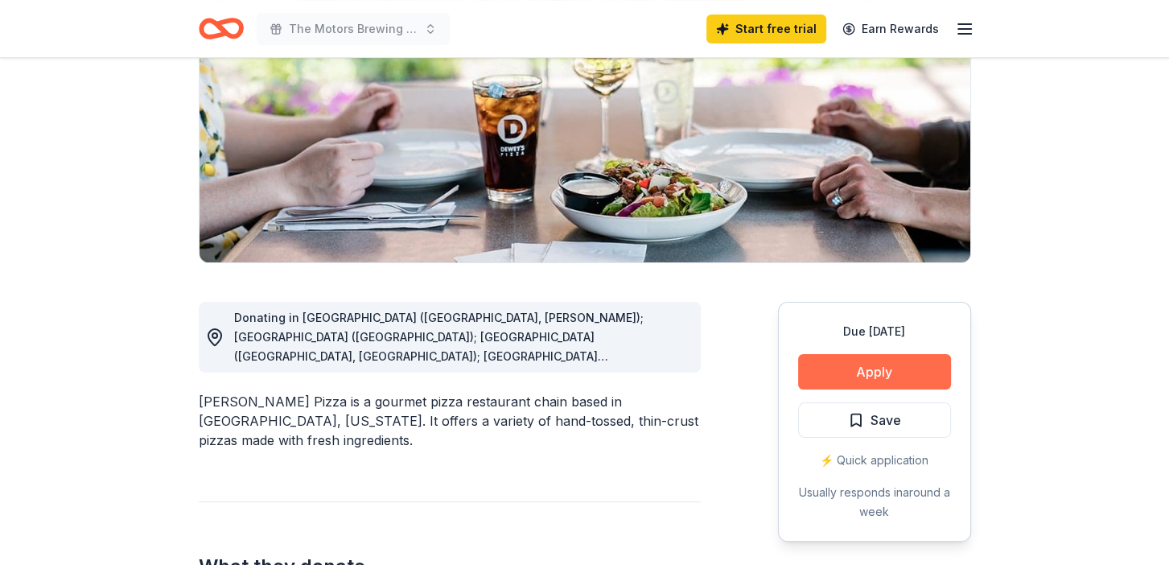
click at [872, 378] on button "Apply" at bounding box center [874, 371] width 153 height 35
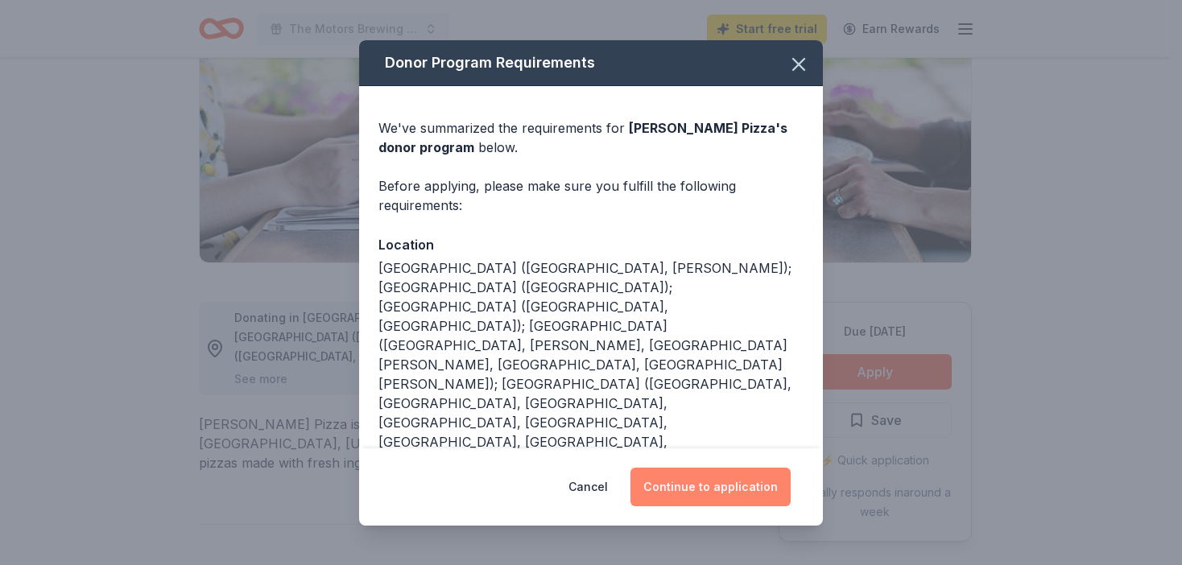
click at [695, 489] on button "Continue to application" at bounding box center [710, 487] width 160 height 39
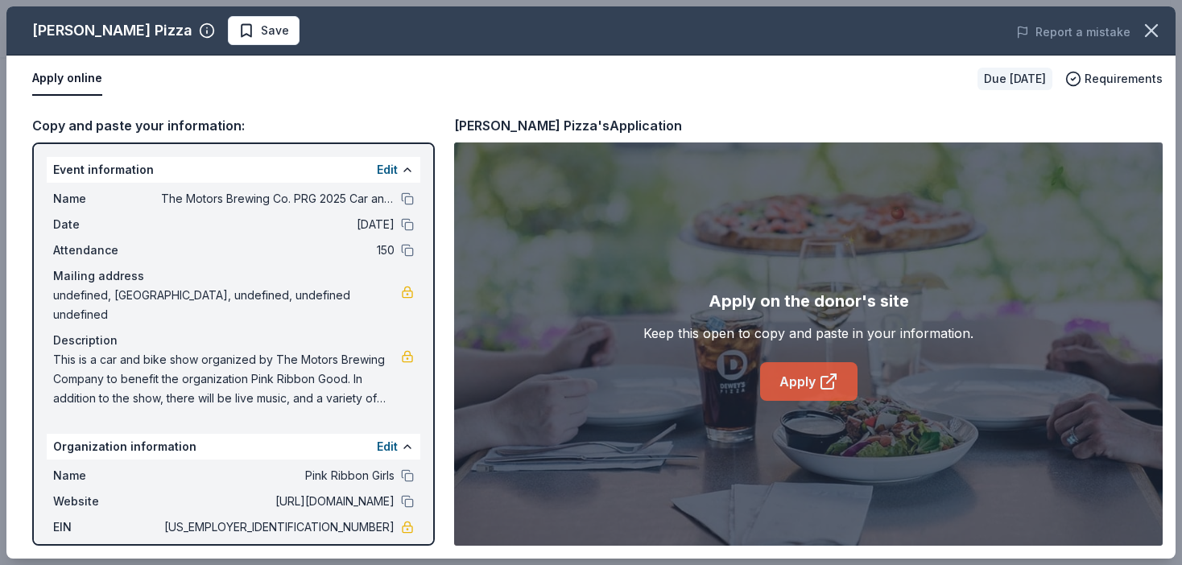
click at [792, 379] on link "Apply" at bounding box center [808, 381] width 97 height 39
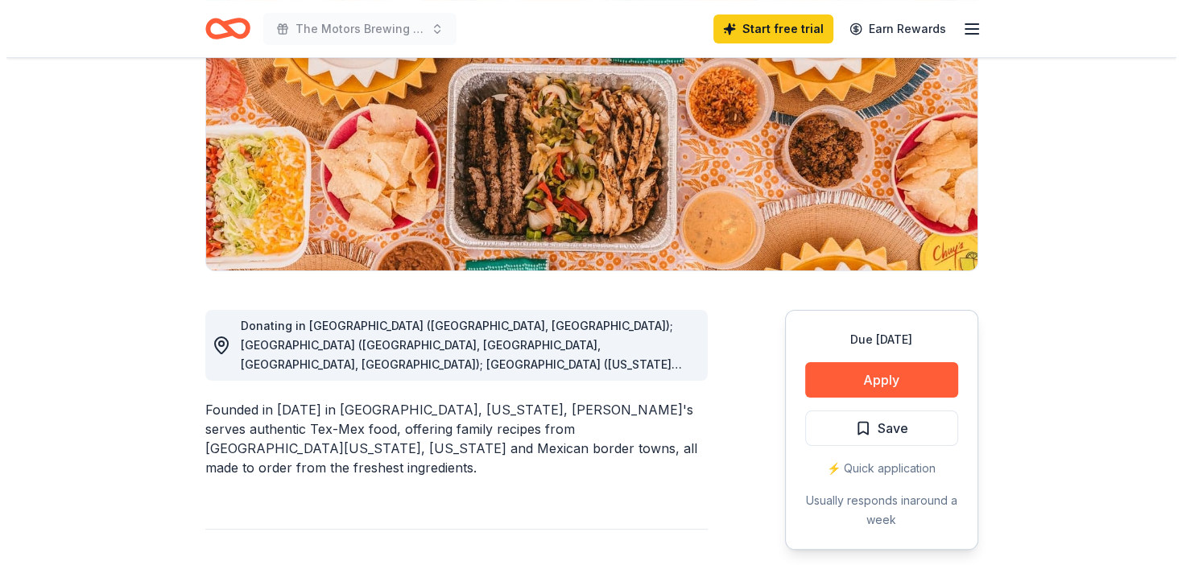
scroll to position [221, 0]
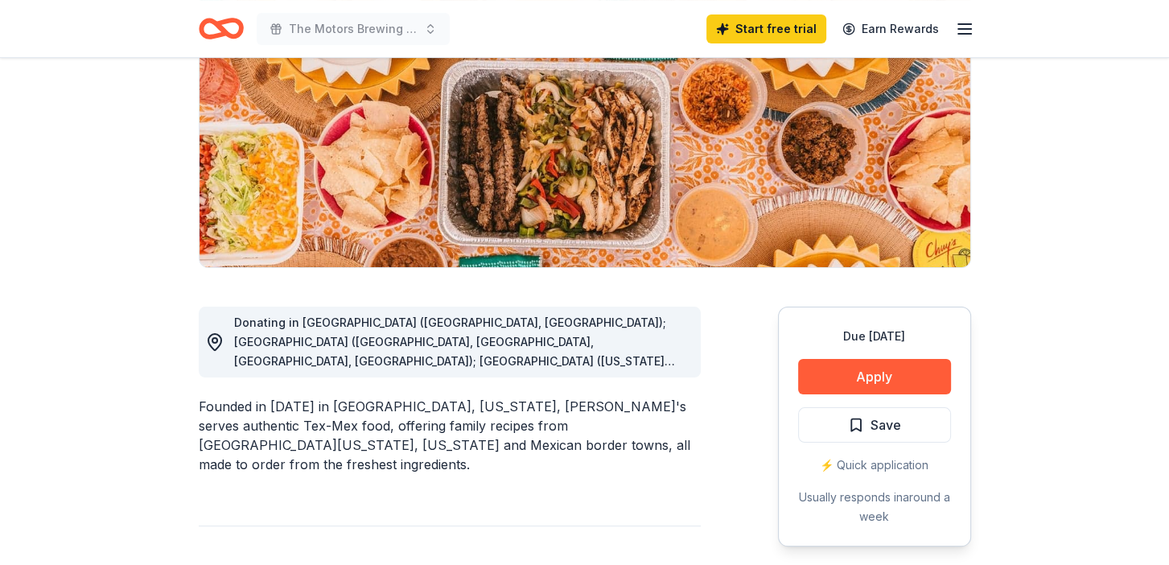
click at [681, 368] on div "Donating in [GEOGRAPHIC_DATA] ([GEOGRAPHIC_DATA], [GEOGRAPHIC_DATA]); [GEOGRAPH…" at bounding box center [461, 342] width 454 height 58
click at [498, 348] on span "Donating in AL (Birmingham, Huntsville); AR (Fayetteville, Little Rock, North L…" at bounding box center [460, 506] width 452 height 381
click at [681, 365] on div "Donating in AL (Birmingham, Huntsville); AR (Fayetteville, Little Rock, North L…" at bounding box center [461, 342] width 454 height 58
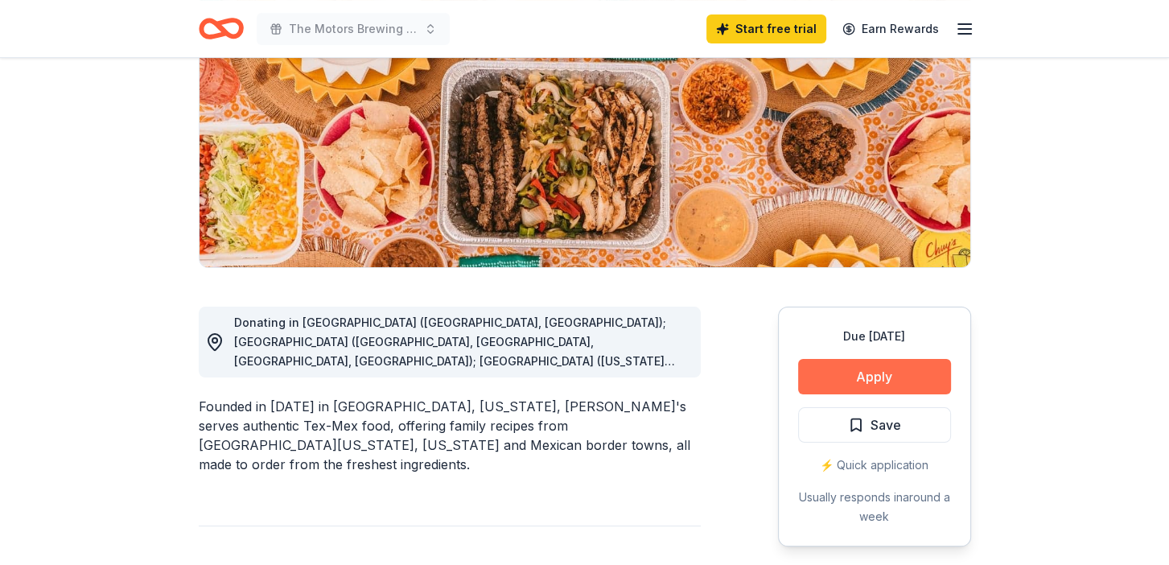
click at [873, 373] on button "Apply" at bounding box center [874, 376] width 153 height 35
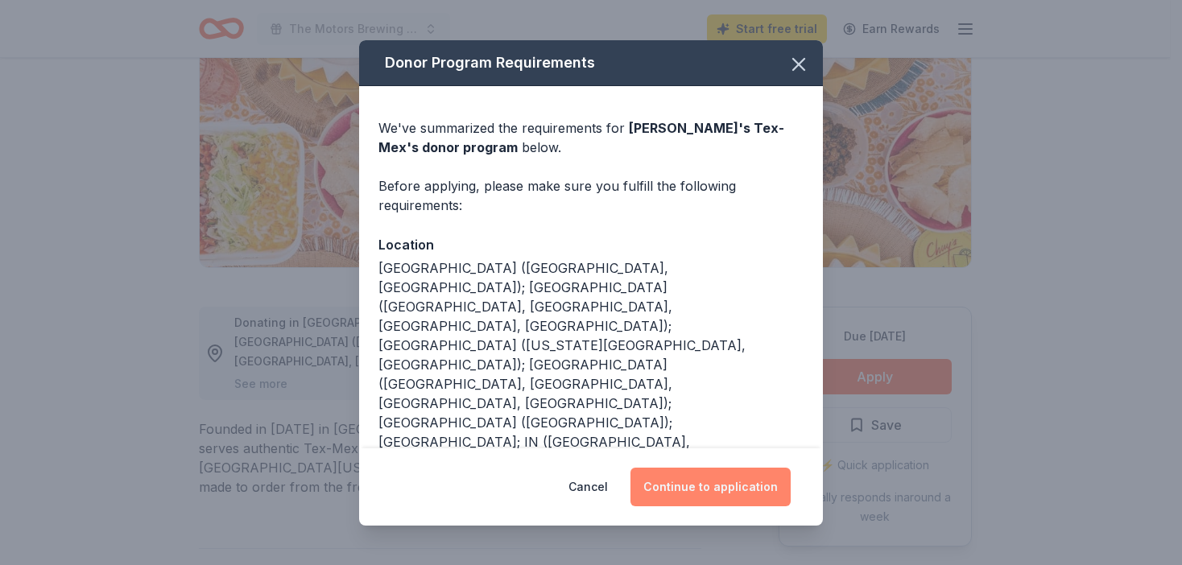
click at [682, 487] on button "Continue to application" at bounding box center [710, 487] width 160 height 39
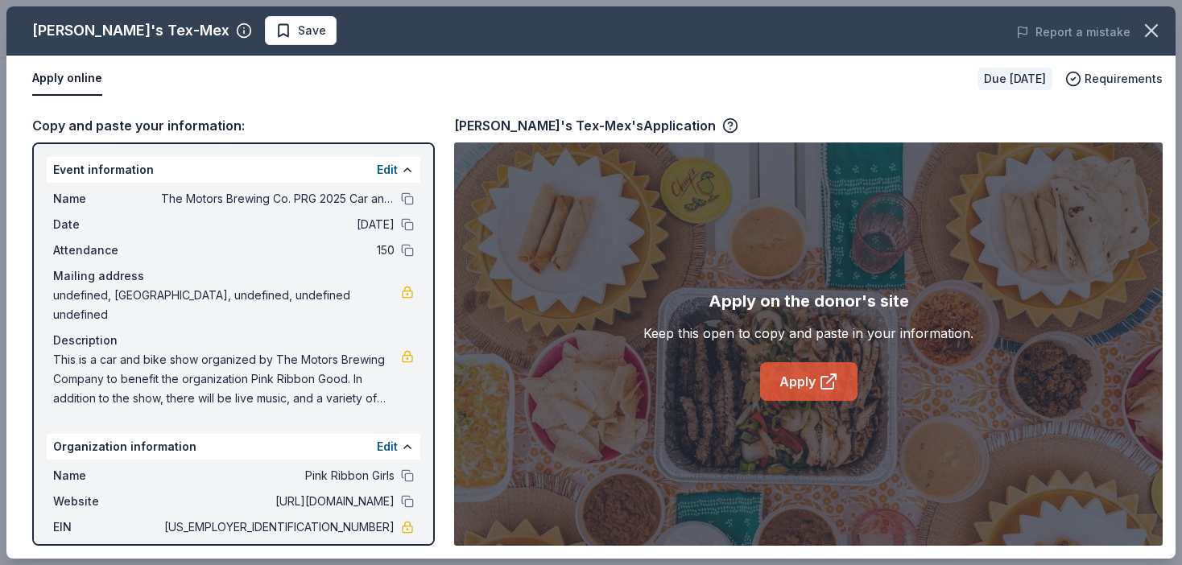
click at [802, 380] on link "Apply" at bounding box center [808, 381] width 97 height 39
click at [830, 379] on icon at bounding box center [831, 378] width 9 height 9
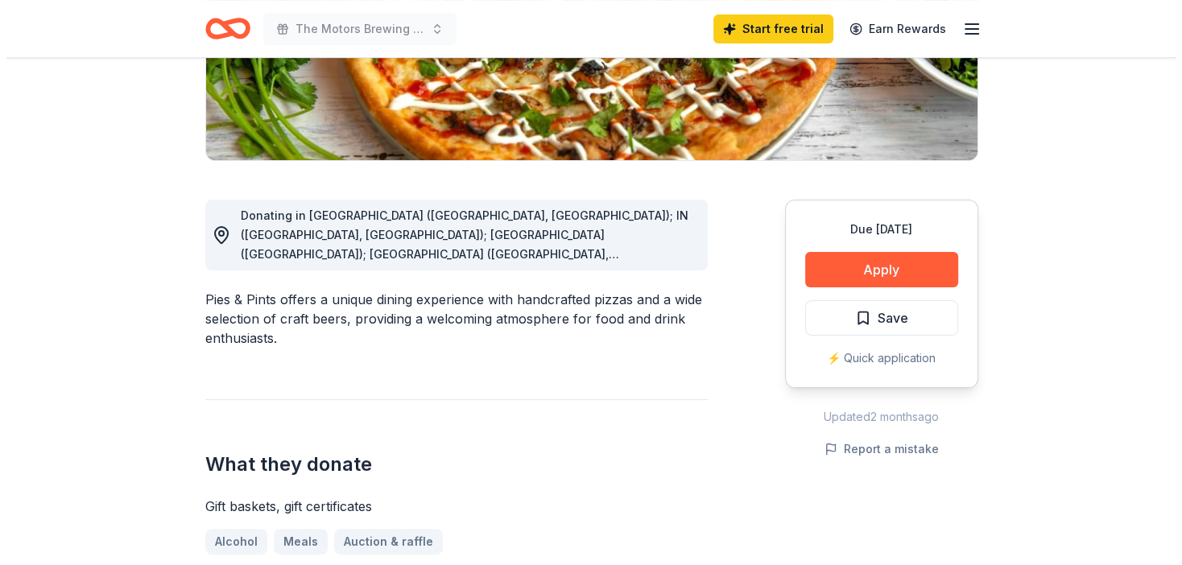
scroll to position [325, 0]
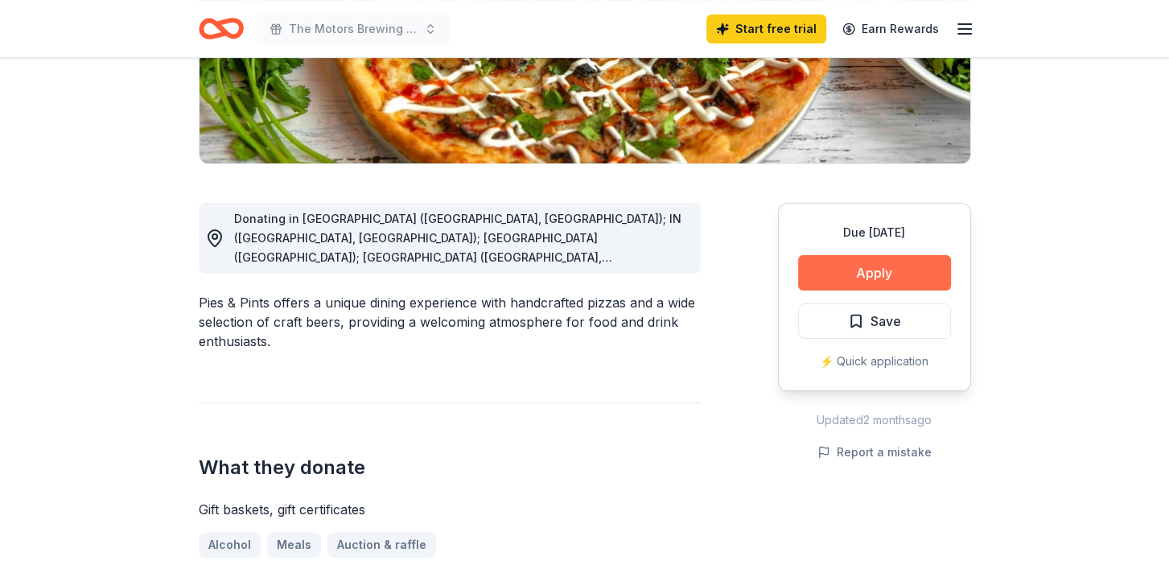
click at [860, 276] on button "Apply" at bounding box center [874, 272] width 153 height 35
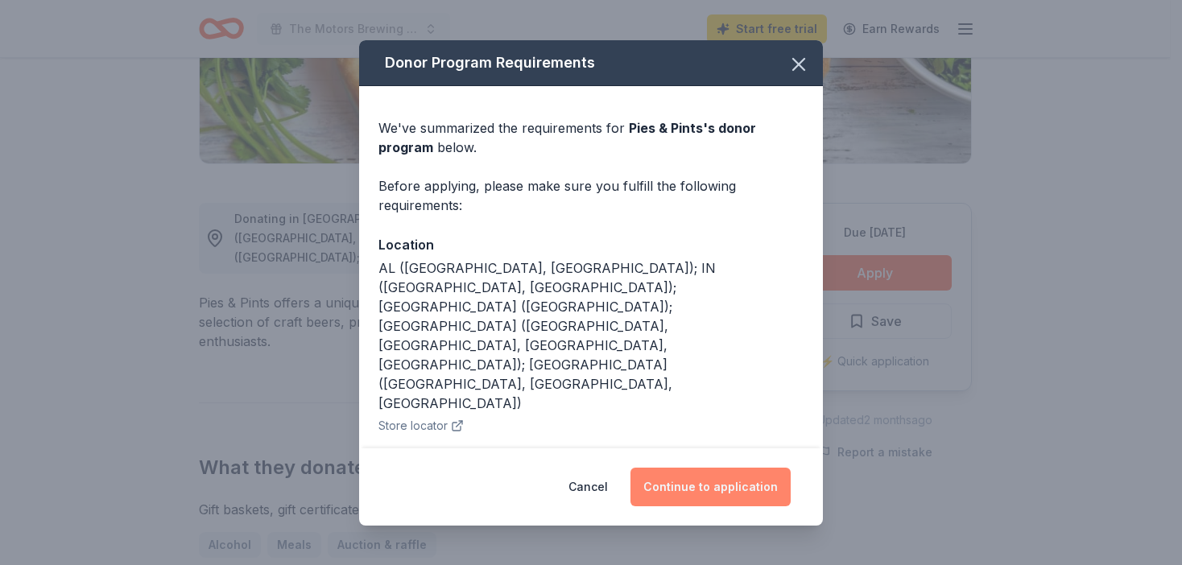
click at [699, 486] on button "Continue to application" at bounding box center [710, 487] width 160 height 39
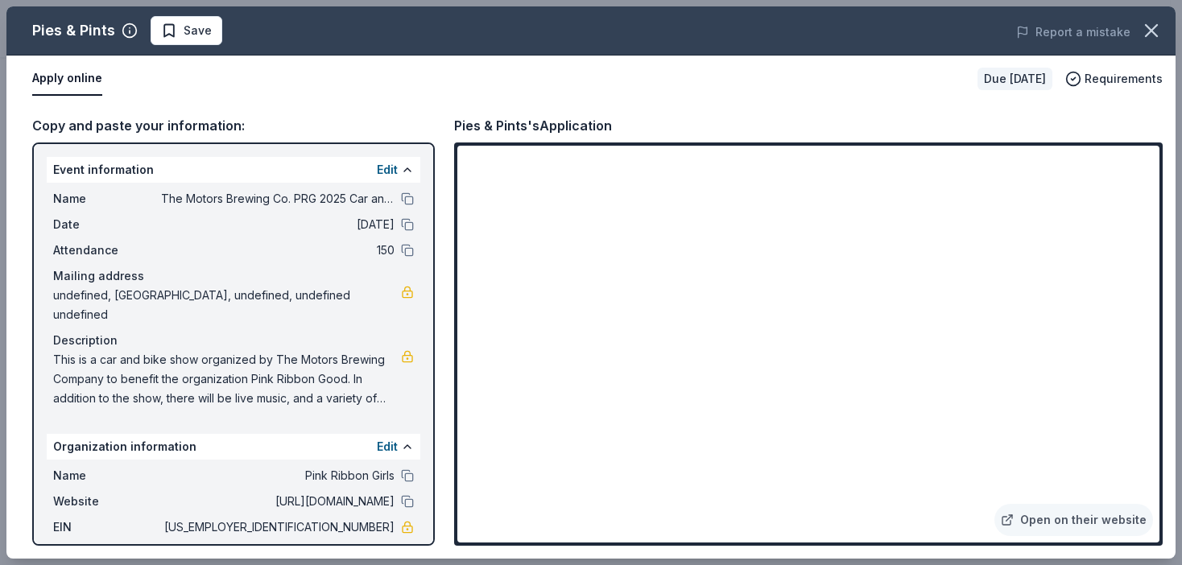
click at [234, 28] on div "Pies & Pints Save" at bounding box center [356, 30] width 701 height 29
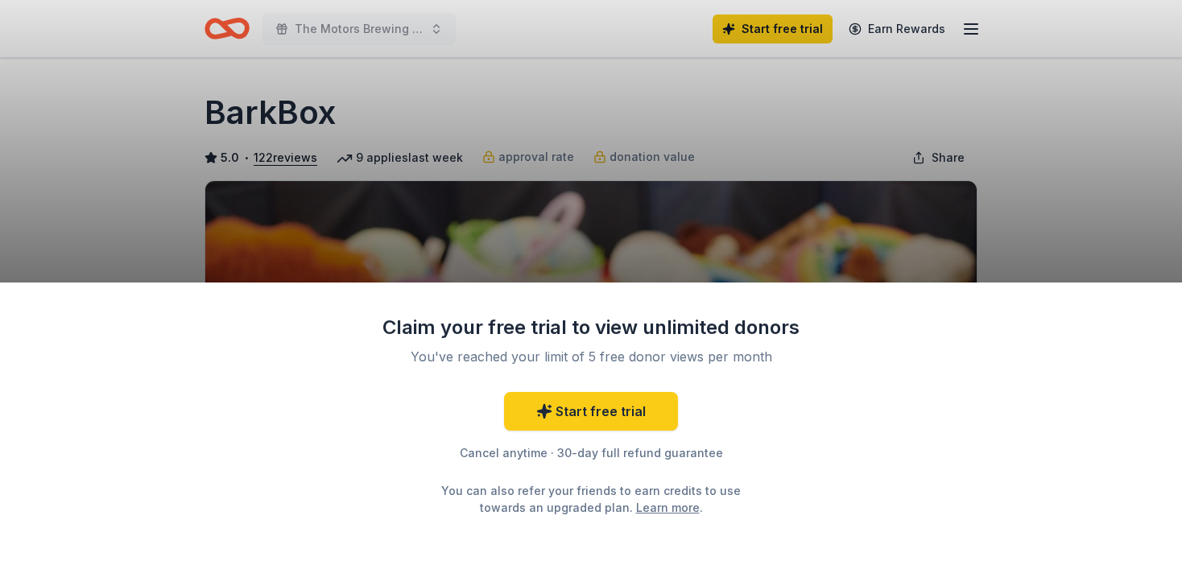
click at [116, 255] on div "Claim your free trial to view unlimited donors You've reached your limit of 5 f…" at bounding box center [591, 282] width 1182 height 565
click at [1070, 192] on div "Claim your free trial to view unlimited donors You've reached your limit of 5 f…" at bounding box center [591, 282] width 1182 height 565
